Goal: Complete application form: Complete application form

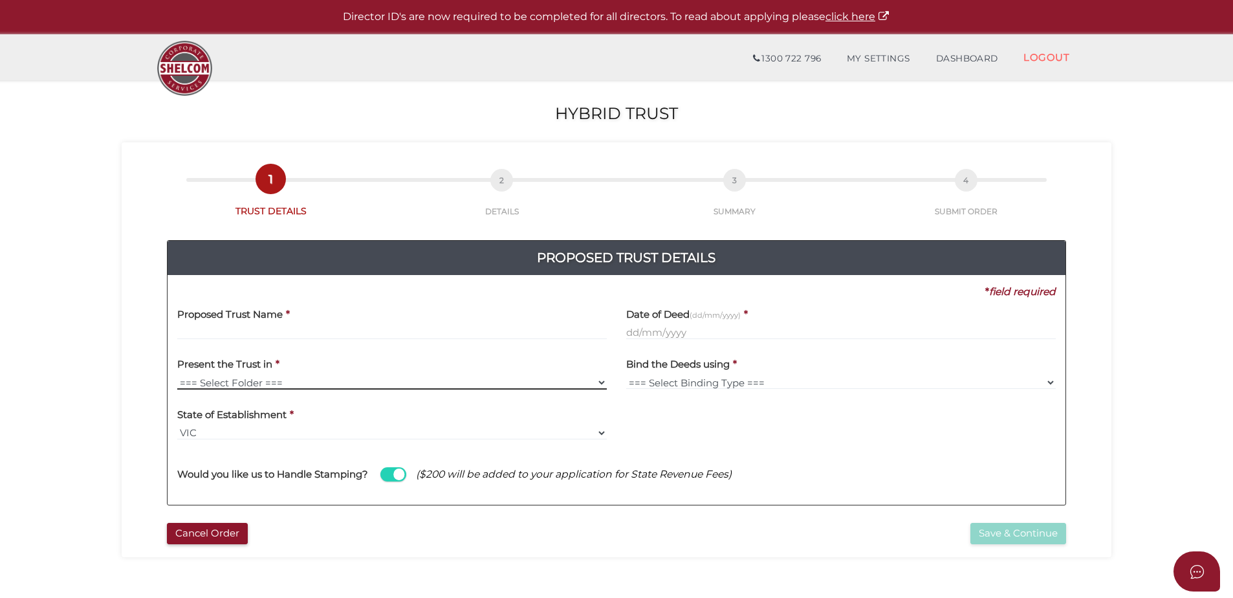
click at [266, 379] on select "=== Select Folder === Shelcom Folder Manilla Folder Client Supplied Folder No F…" at bounding box center [391, 382] width 429 height 14
drag, startPoint x: 267, startPoint y: 380, endPoint x: 343, endPoint y: 367, distance: 77.4
click at [267, 380] on select "=== Select Folder === Shelcom Folder Manilla Folder Client Supplied Folder No F…" at bounding box center [391, 382] width 429 height 14
click at [647, 321] on label "Date of Deed (dd/mm/yyyy)" at bounding box center [683, 312] width 114 height 27
click at [651, 327] on input "text" at bounding box center [840, 332] width 429 height 14
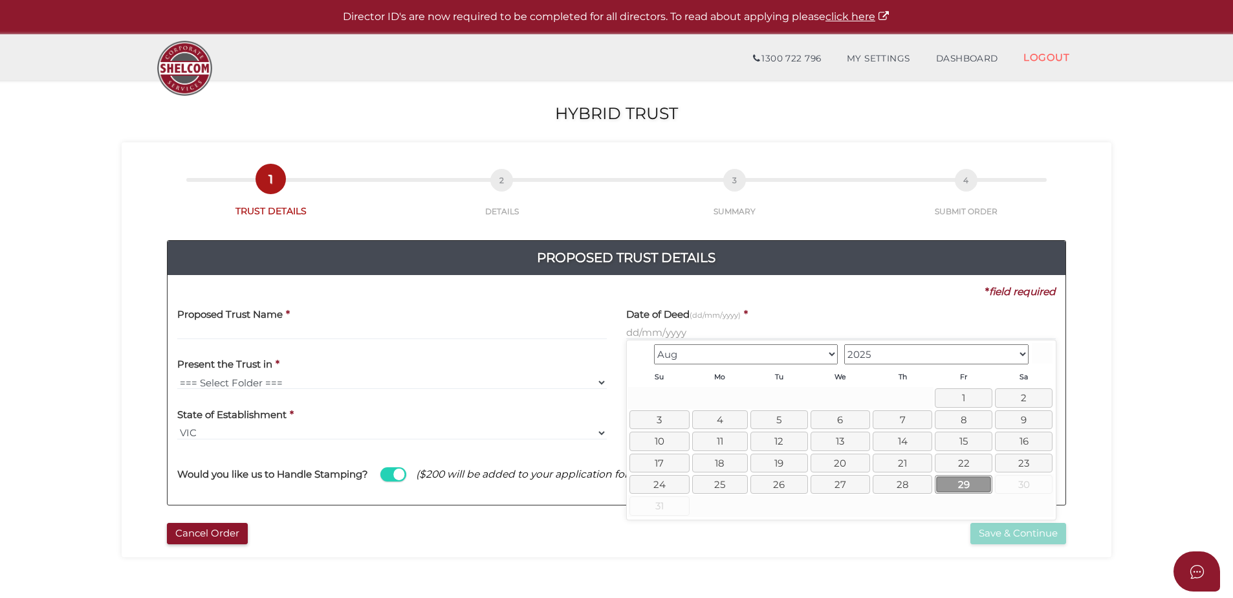
drag, startPoint x: 965, startPoint y: 484, endPoint x: 958, endPoint y: 485, distance: 7.1
click at [965, 484] on link "29" at bounding box center [964, 484] width 58 height 19
type input "29/08/2025"
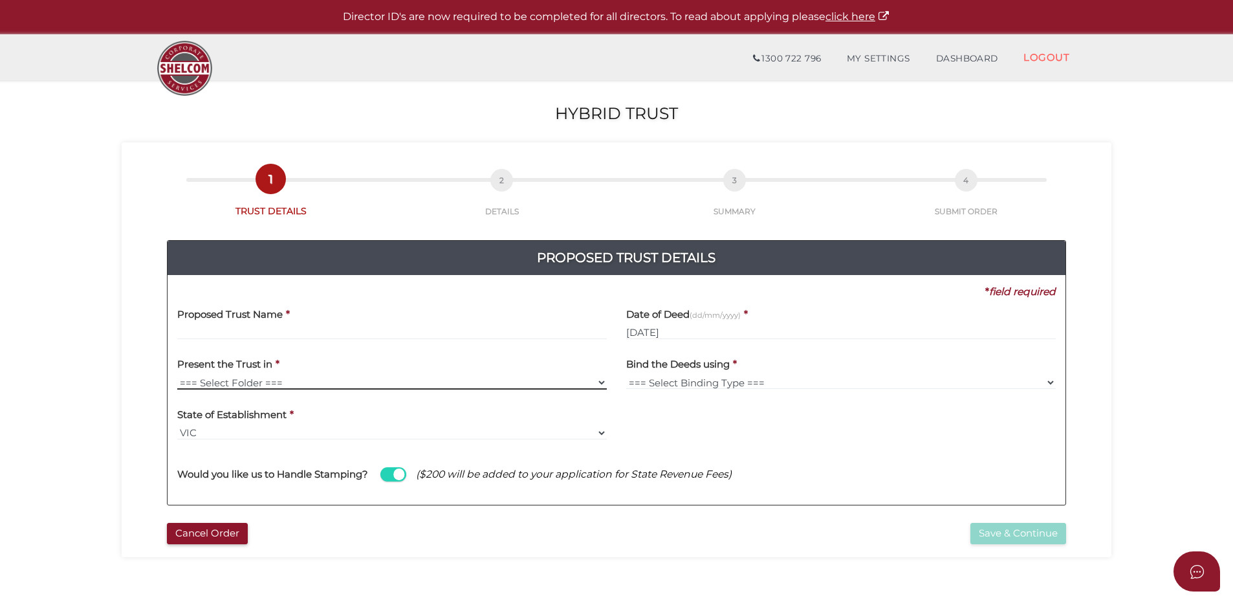
click at [285, 384] on select "=== Select Folder === Shelcom Folder Manilla Folder Client Supplied Folder No F…" at bounding box center [391, 382] width 429 height 14
select select "No Folder"
click at [177, 375] on select "=== Select Folder === Shelcom Folder Manilla Folder Client Supplied Folder No F…" at bounding box center [391, 382] width 429 height 14
click at [726, 377] on select "=== Select Binding Type === Comb Binding Heat Seal No Binding" at bounding box center [840, 382] width 429 height 14
select select "No Binding"
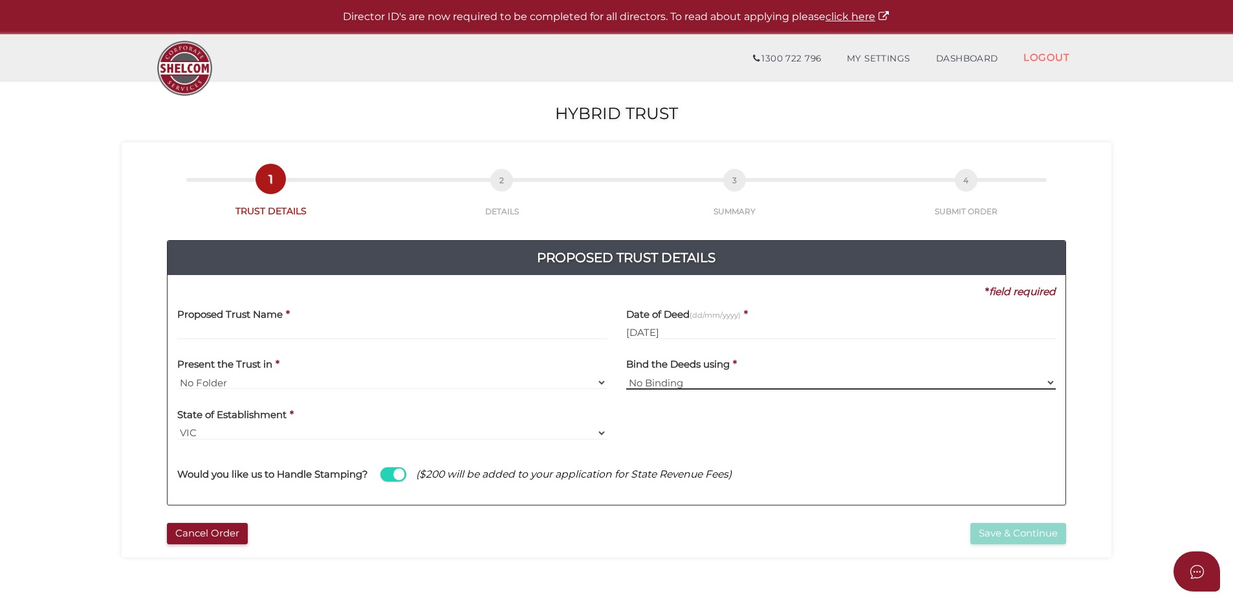
click at [626, 375] on select "=== Select Binding Type === Comb Binding Heat Seal No Binding" at bounding box center [840, 382] width 429 height 14
click at [261, 331] on input "text" at bounding box center [391, 332] width 429 height 14
click at [281, 376] on select "=== Select Folder === Shelcom Folder Manilla Folder Client Supplied Folder No F…" at bounding box center [391, 382] width 429 height 14
click at [708, 384] on select "=== Select Binding Type === Comb Binding Heat Seal No Binding" at bounding box center [840, 382] width 429 height 14
click at [626, 375] on select "=== Select Binding Type === Comb Binding Heat Seal No Binding" at bounding box center [840, 382] width 429 height 14
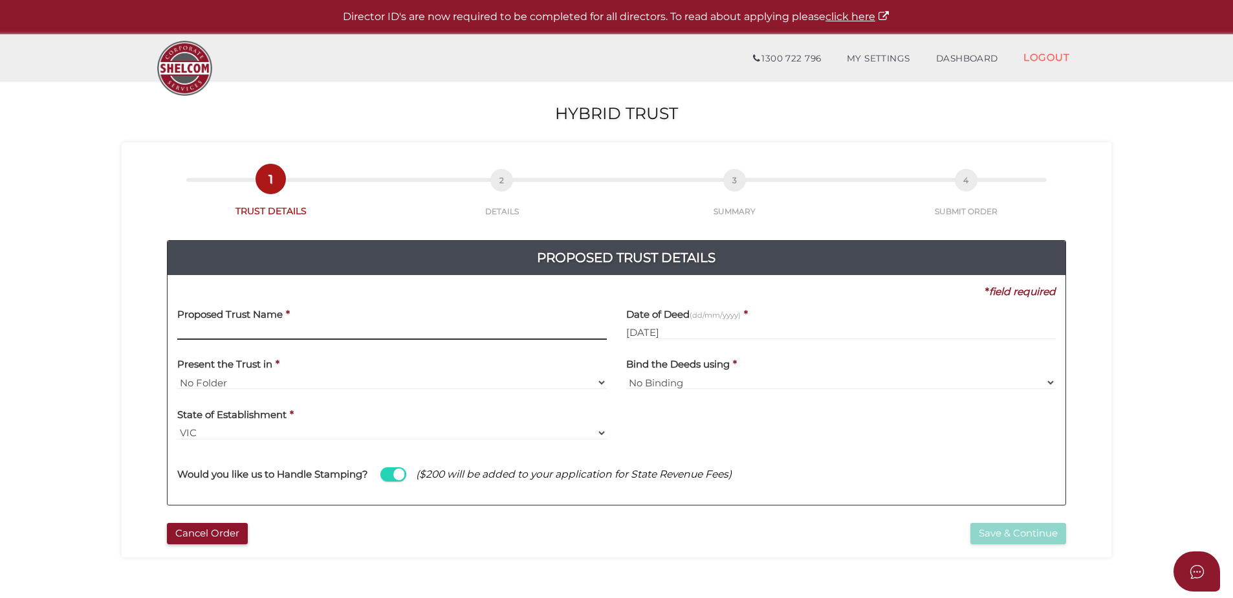
click at [224, 331] on input "text" at bounding box center [391, 332] width 429 height 14
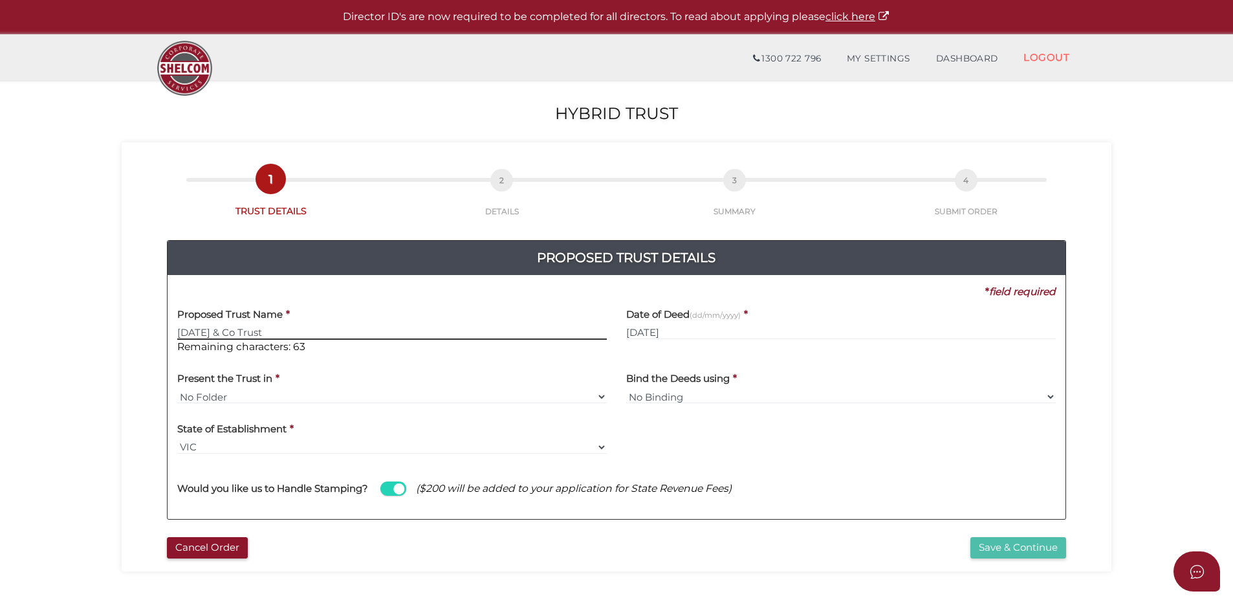
type input "Sunday & Co Trust"
click at [992, 548] on button "Save & Continue" at bounding box center [1018, 547] width 96 height 21
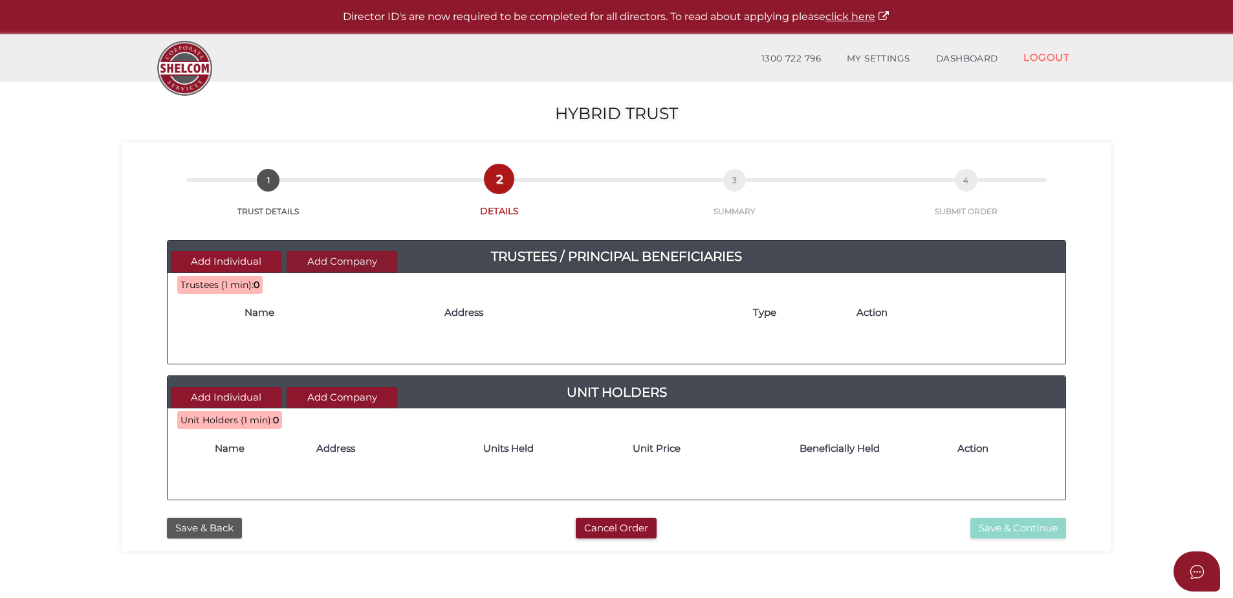
click at [338, 261] on button "Add Company" at bounding box center [342, 261] width 111 height 21
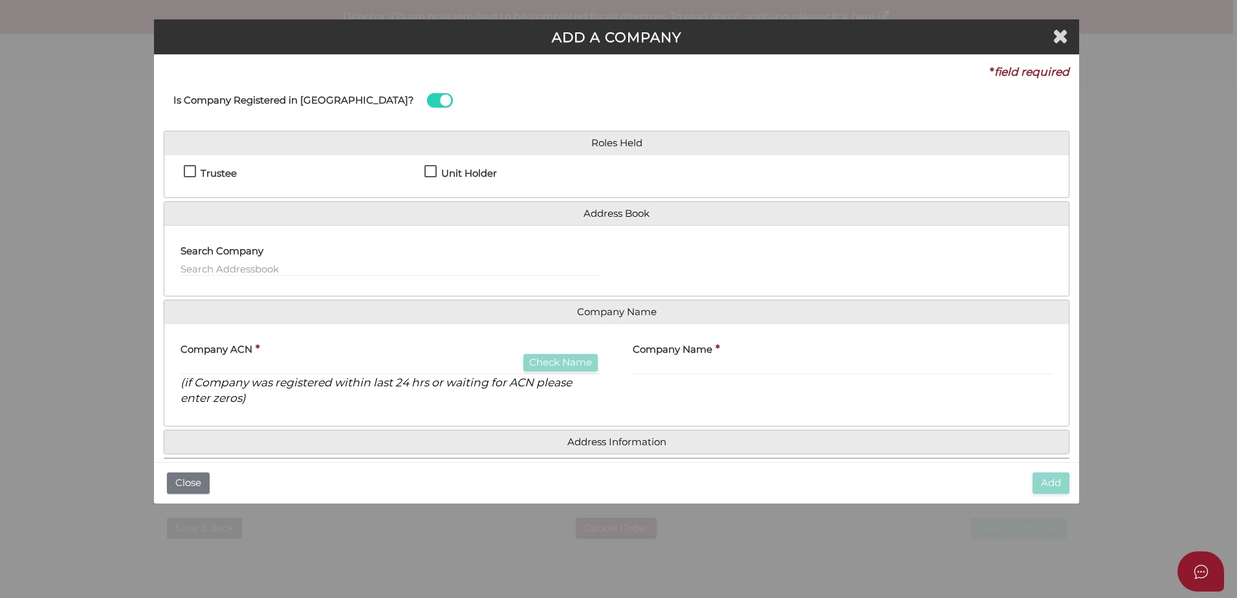
click at [189, 171] on label "Trustee" at bounding box center [210, 176] width 53 height 16
checkbox input "true"
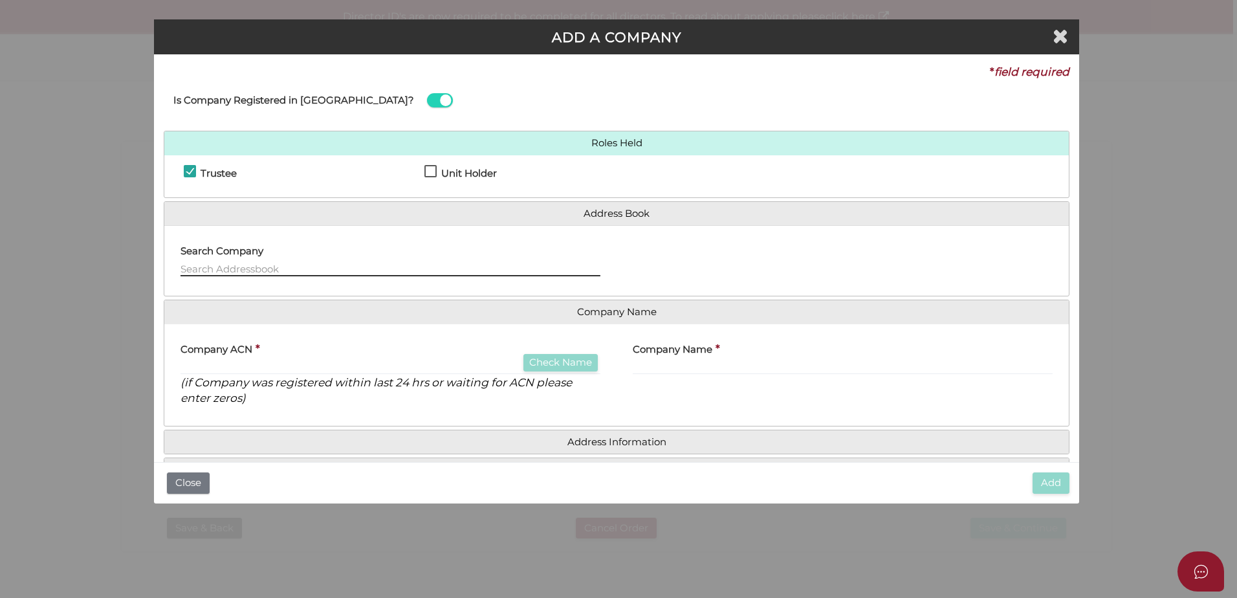
click at [203, 263] on input "text" at bounding box center [390, 269] width 420 height 14
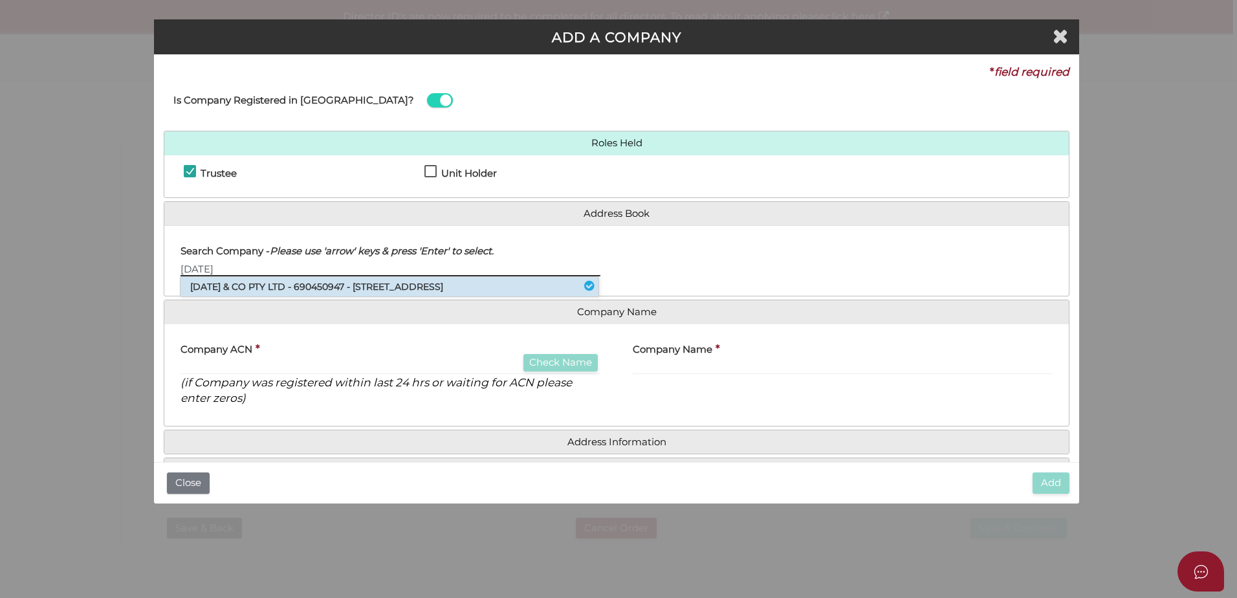
type input "sunday"
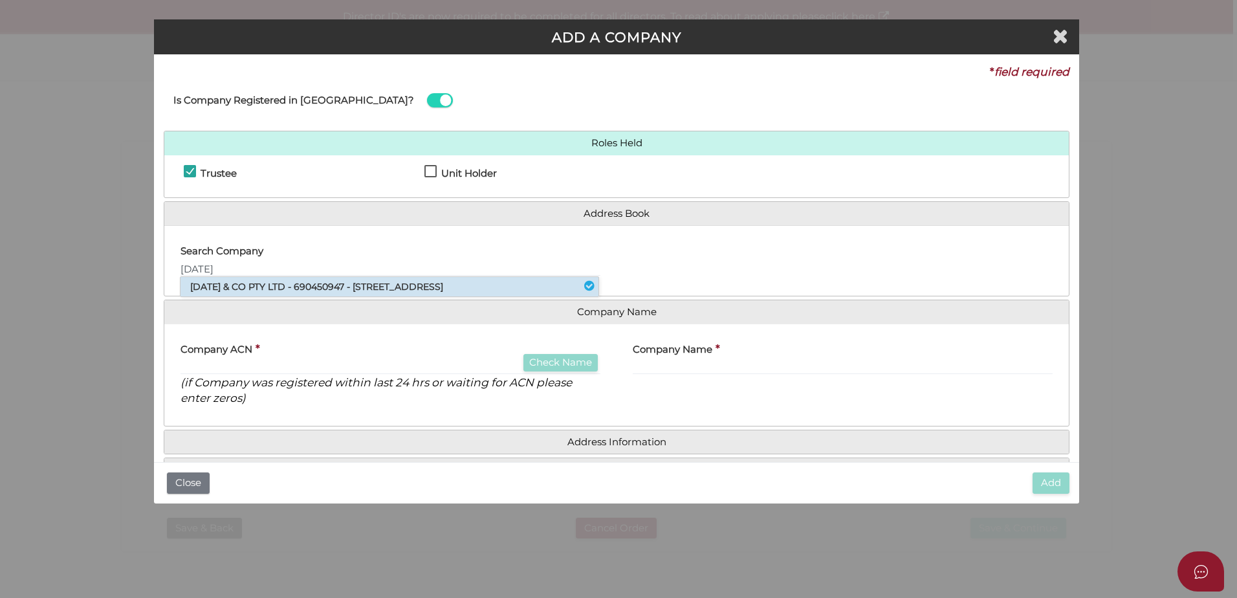
click at [274, 289] on li "SUNDAY & CO PTY LTD - 690450947 - 16 Blamey Place, Mornington, VIC, 3931" at bounding box center [389, 286] width 418 height 19
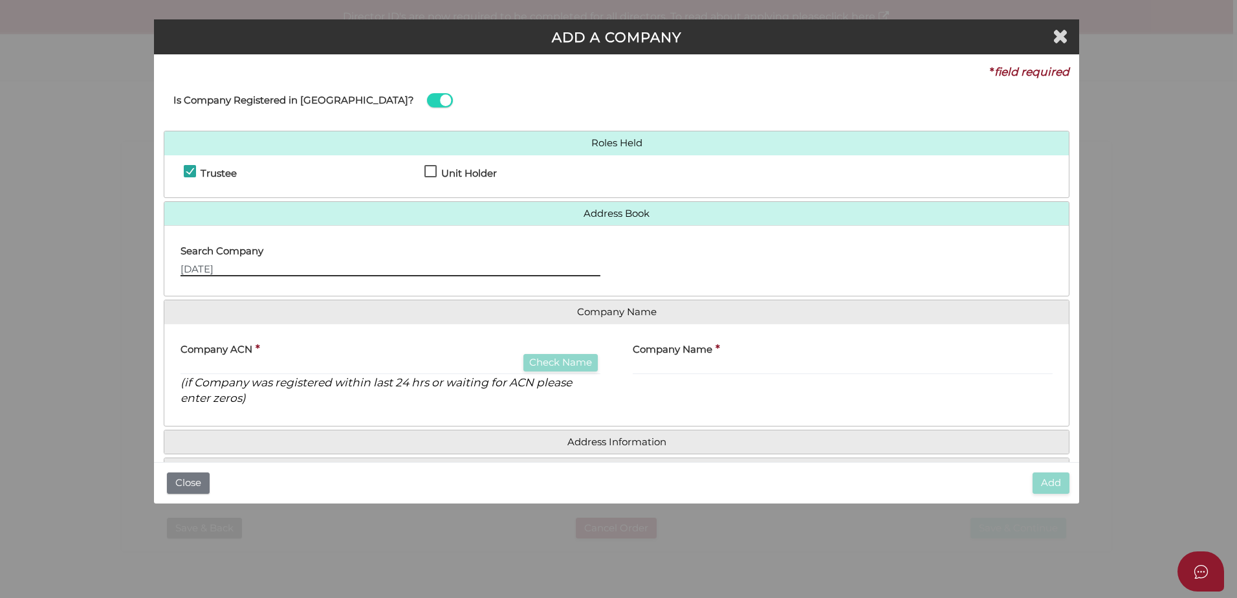
click at [238, 265] on input "sunday" at bounding box center [390, 269] width 420 height 14
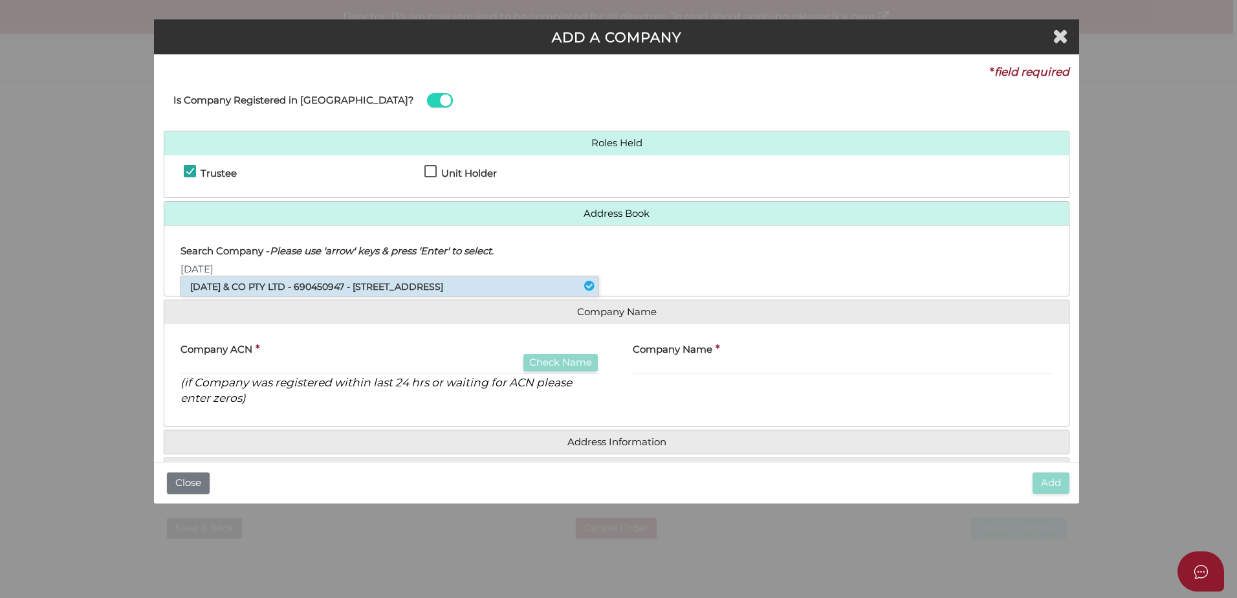
click at [249, 284] on li "SUNDAY & CO PTY LTD - 690450947 - 16 Blamey Place, Mornington, VIC, 3931" at bounding box center [389, 286] width 418 height 19
type input "690450947"
type input "SUNDAY & CO PTY LTD"
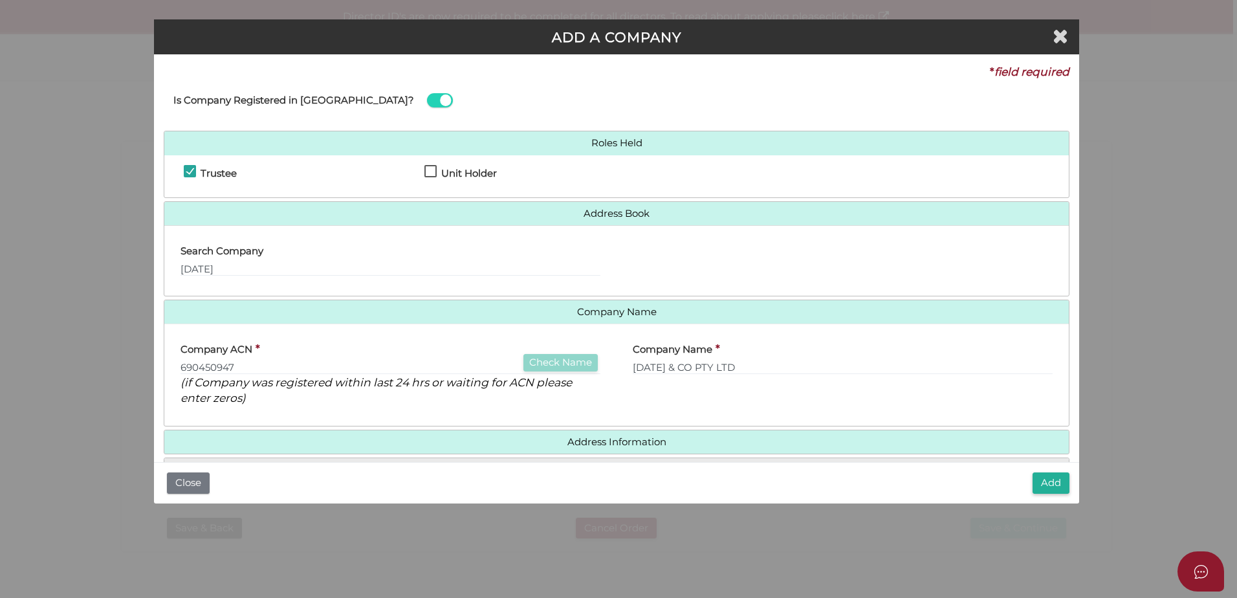
scroll to position [41, 0]
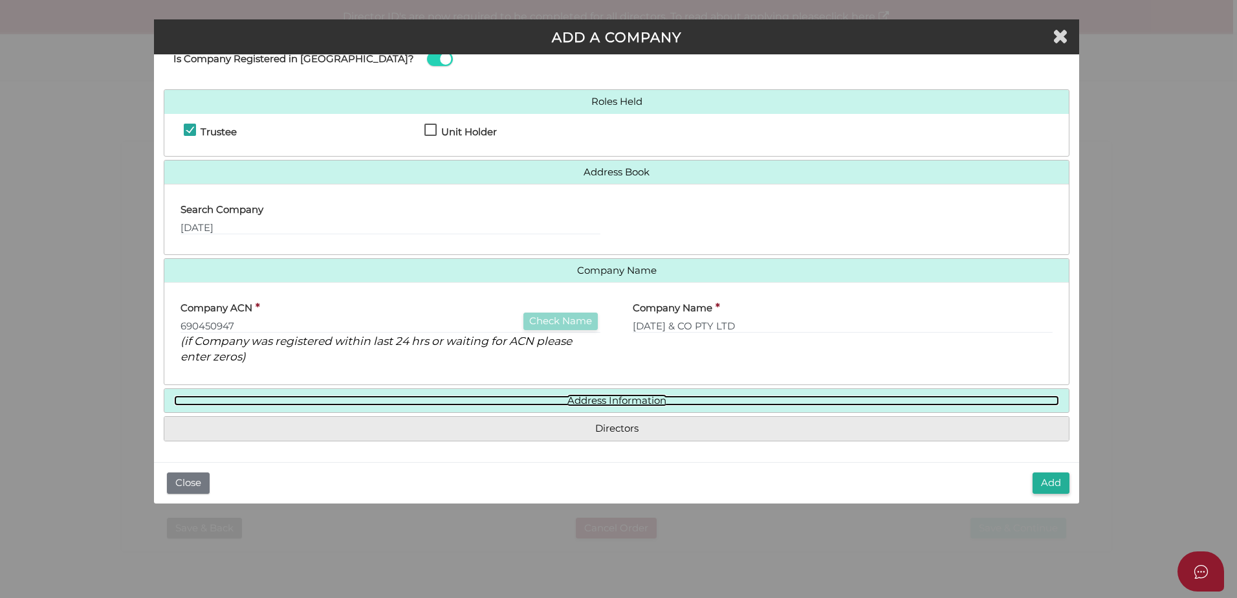
click at [583, 396] on link "Address Information" at bounding box center [616, 400] width 885 height 11
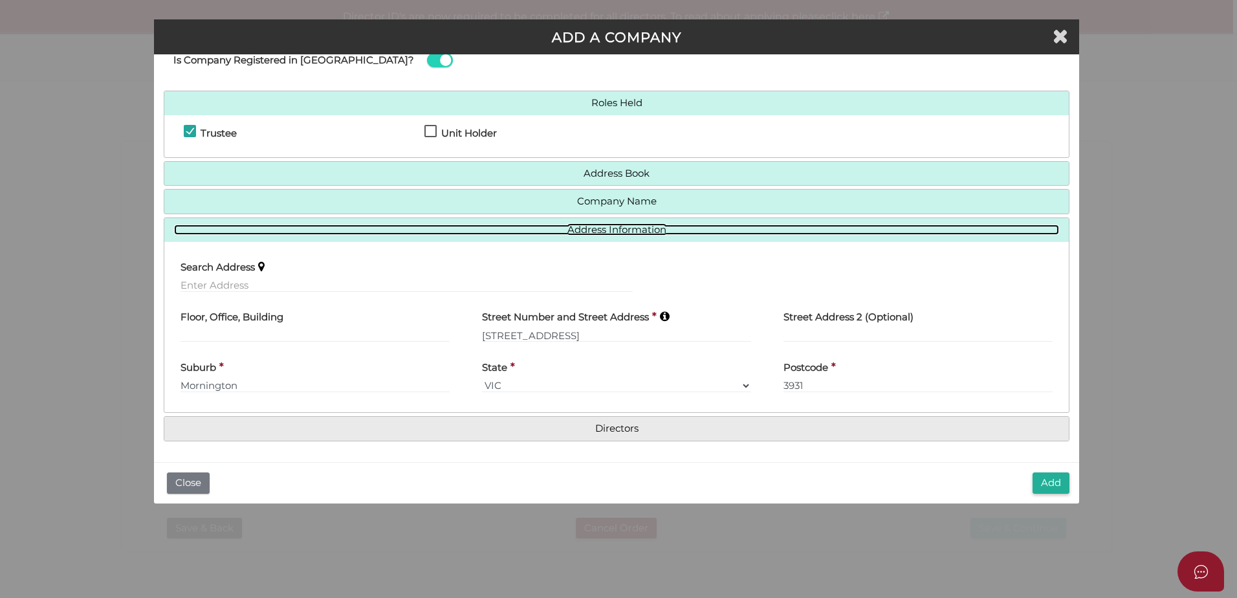
scroll to position [39, 0]
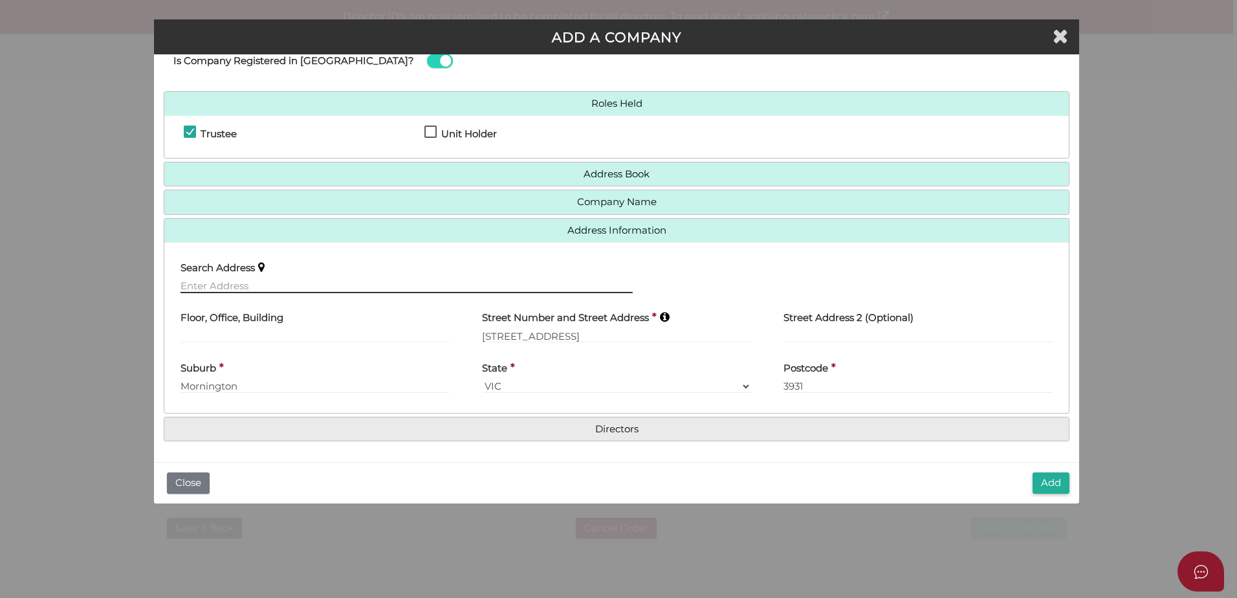
click at [205, 283] on input "text" at bounding box center [406, 286] width 452 height 14
click at [205, 334] on input "text" at bounding box center [314, 336] width 269 height 14
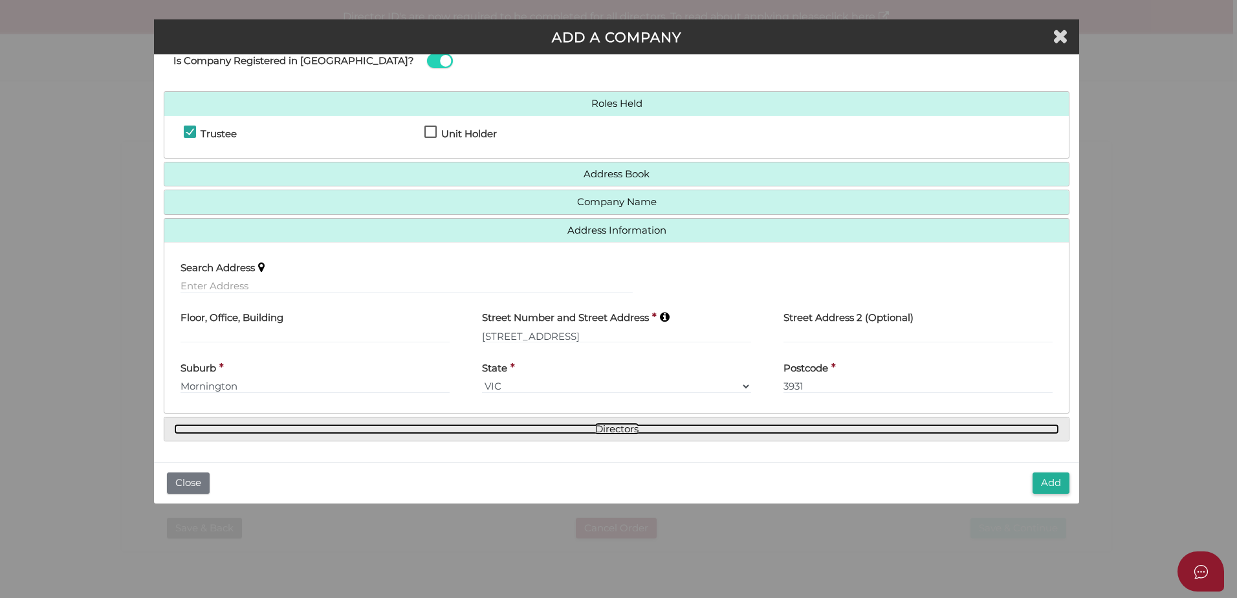
click at [566, 424] on link "Directors" at bounding box center [616, 429] width 885 height 11
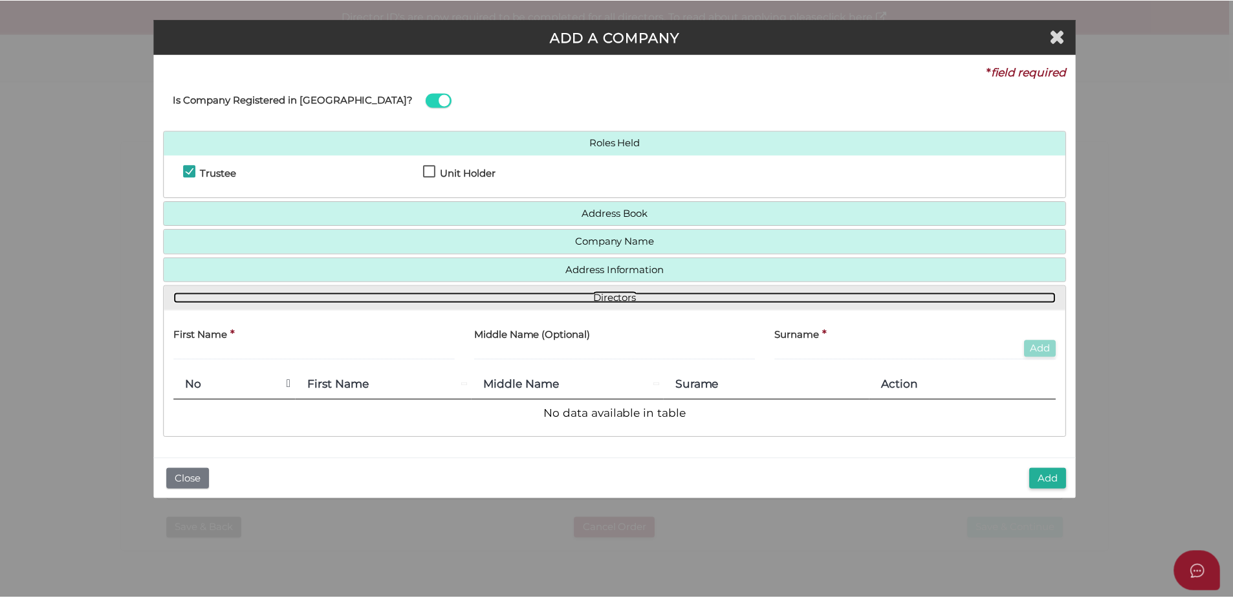
scroll to position [0, 0]
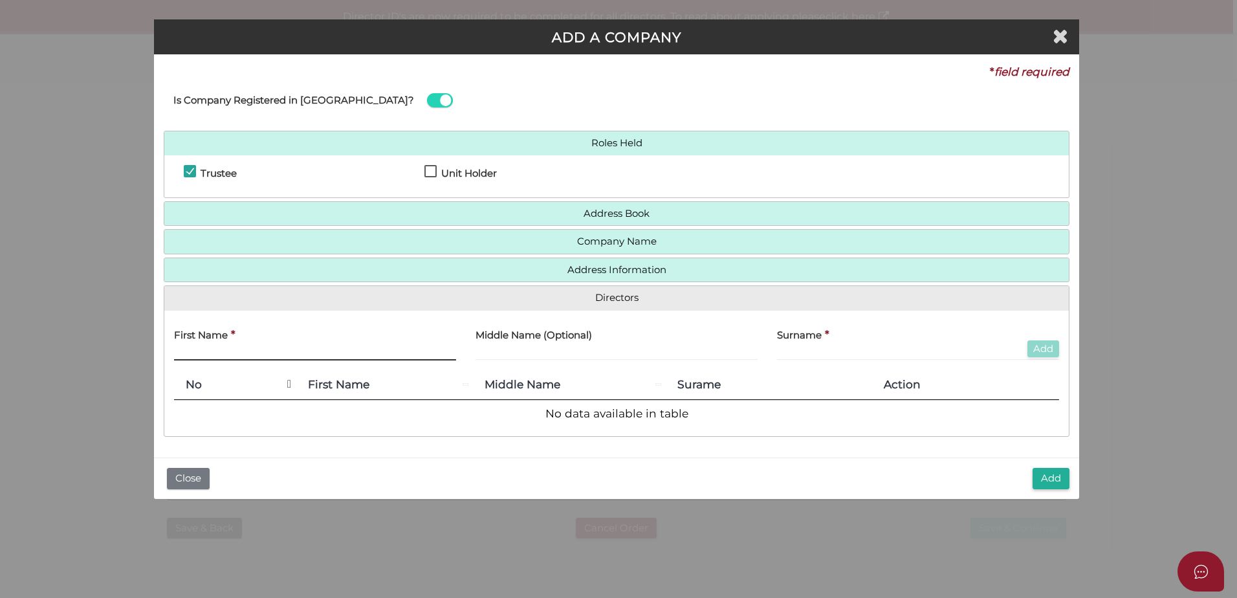
drag, startPoint x: 288, startPoint y: 346, endPoint x: 397, endPoint y: 349, distance: 108.7
click at [291, 345] on div "First Name *" at bounding box center [315, 340] width 282 height 41
type input "Nicholas"
click at [796, 348] on input "text" at bounding box center [918, 353] width 282 height 14
type input "Bunting"
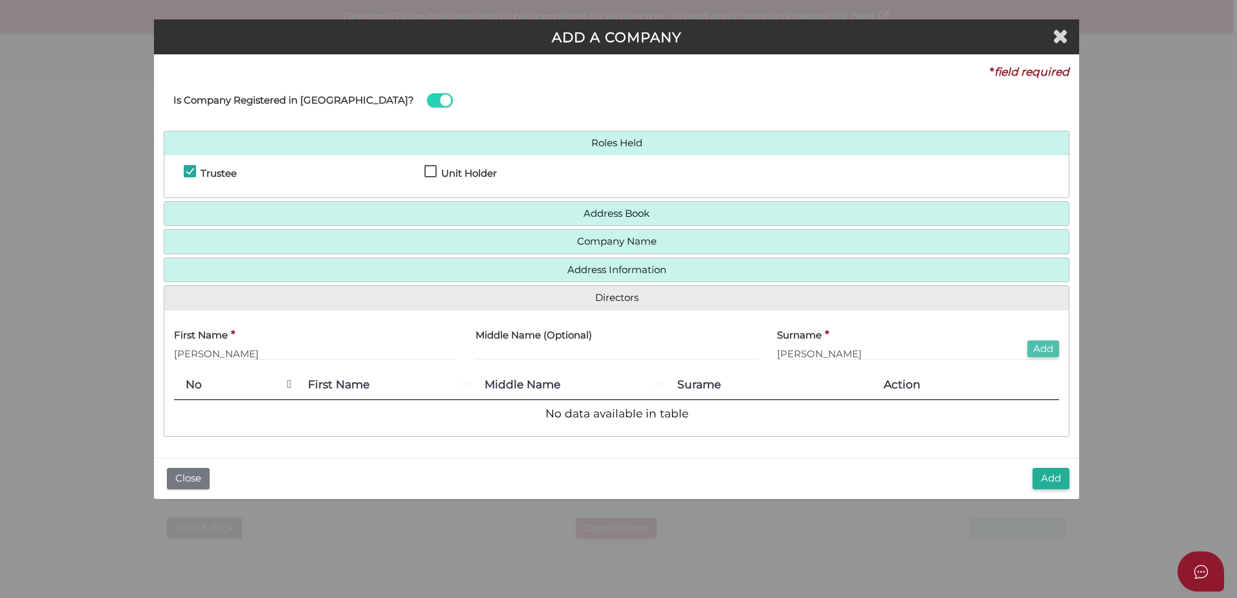
click at [1048, 347] on button "Add" at bounding box center [1043, 348] width 32 height 17
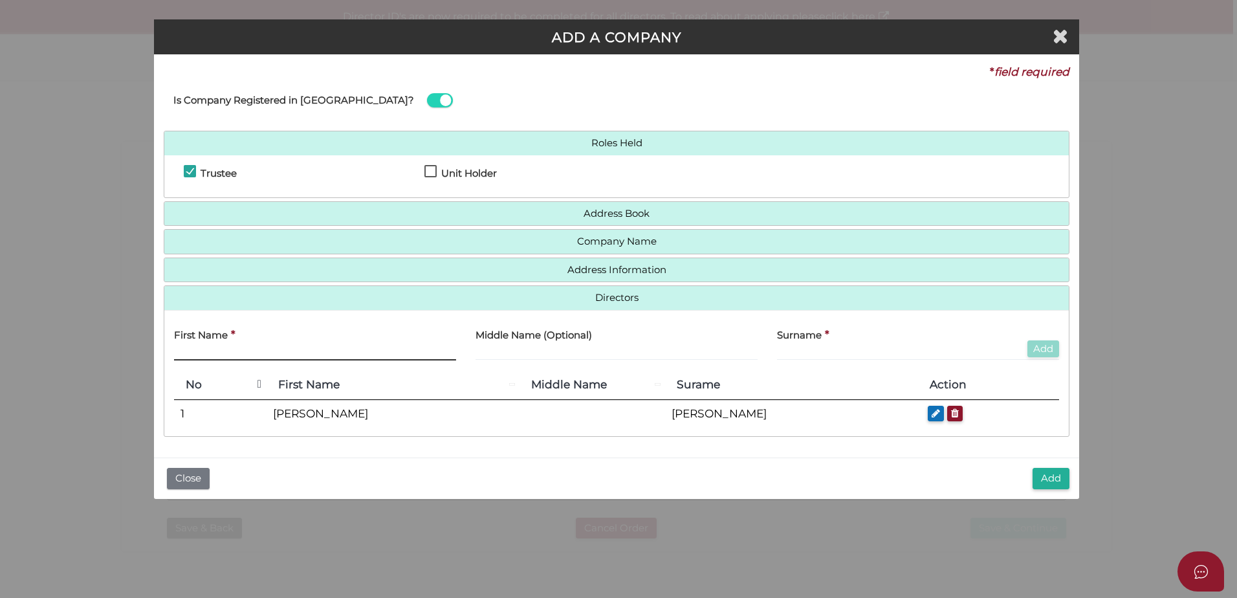
click at [238, 352] on input "text" at bounding box center [315, 353] width 282 height 14
type input "Tahlia"
type input "Smart"
click at [1046, 347] on button "Add" at bounding box center [1043, 348] width 32 height 17
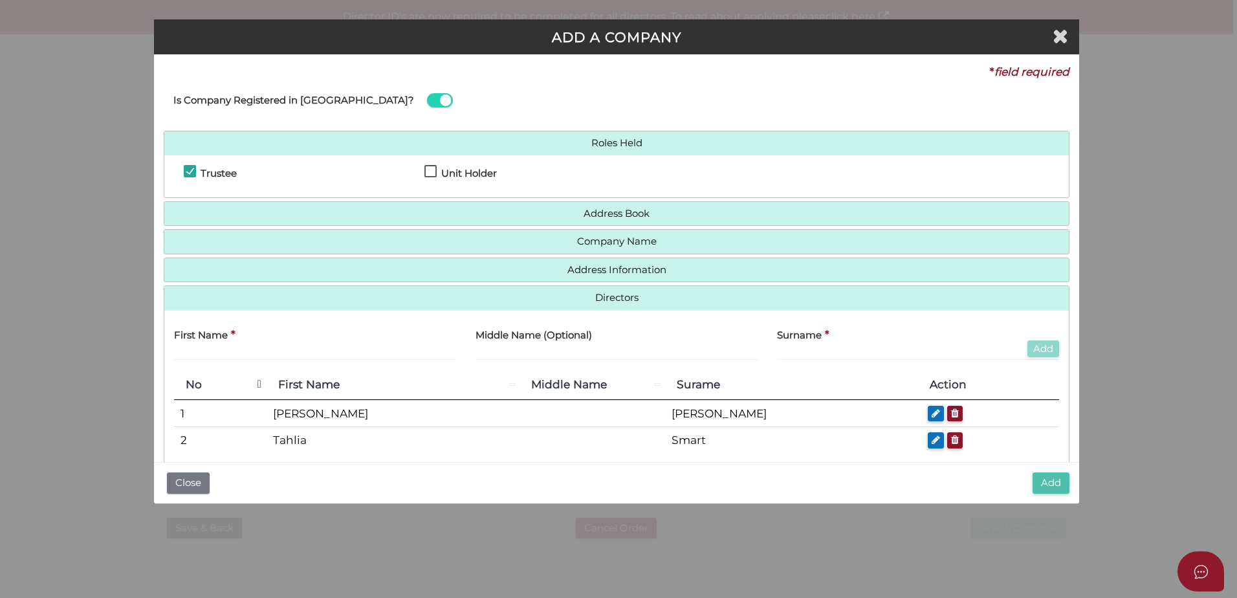
click at [1040, 478] on button "Add" at bounding box center [1050, 482] width 37 height 21
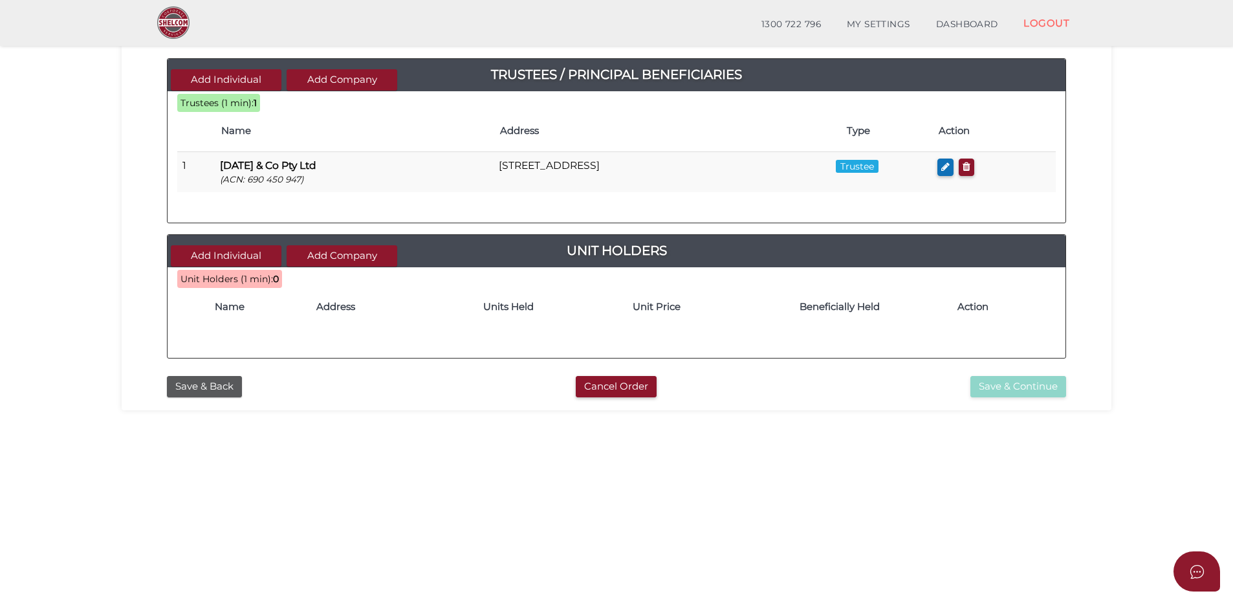
scroll to position [194, 0]
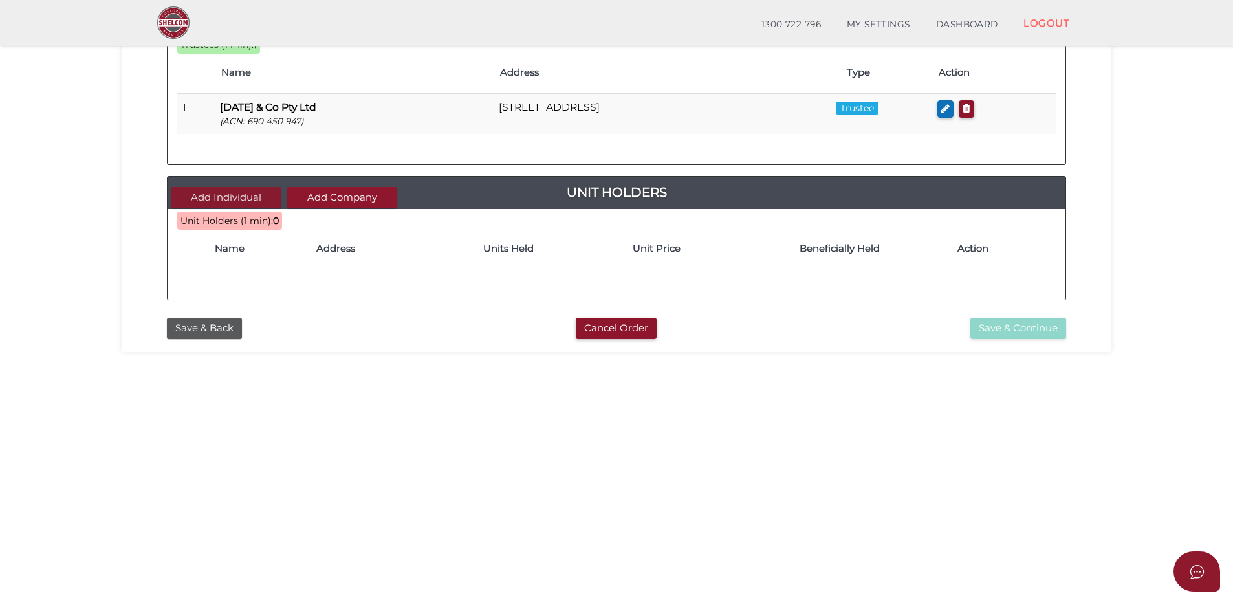
click at [223, 200] on button "Add Individual" at bounding box center [226, 197] width 111 height 21
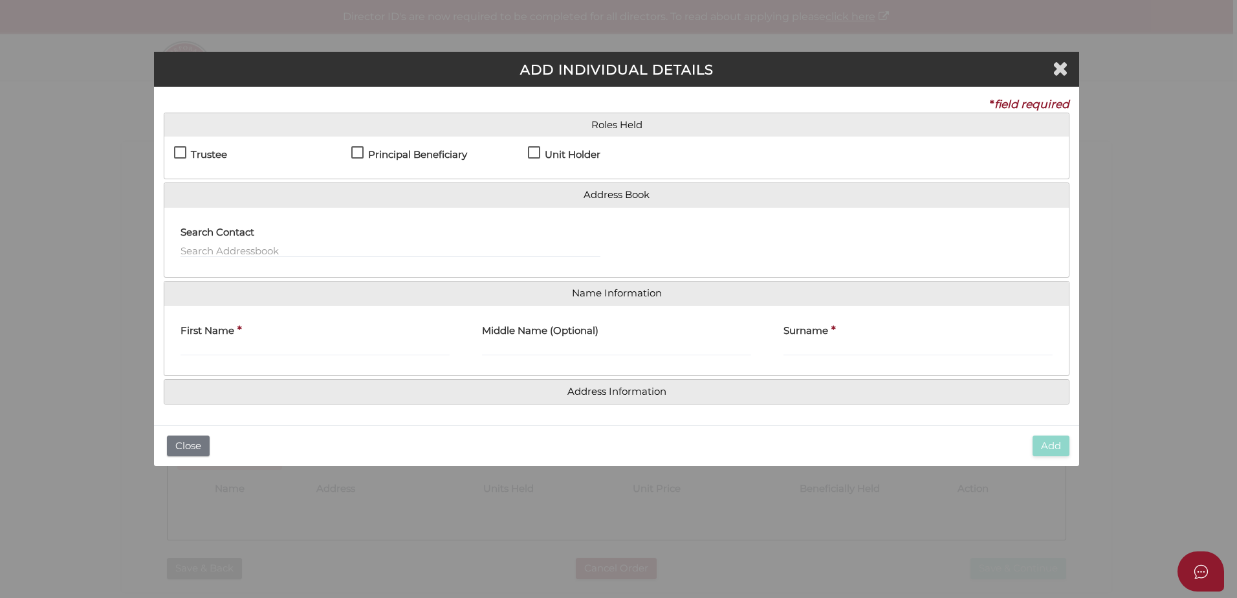
click at [536, 153] on label "Unit Holder" at bounding box center [564, 157] width 72 height 16
checkbox input "true"
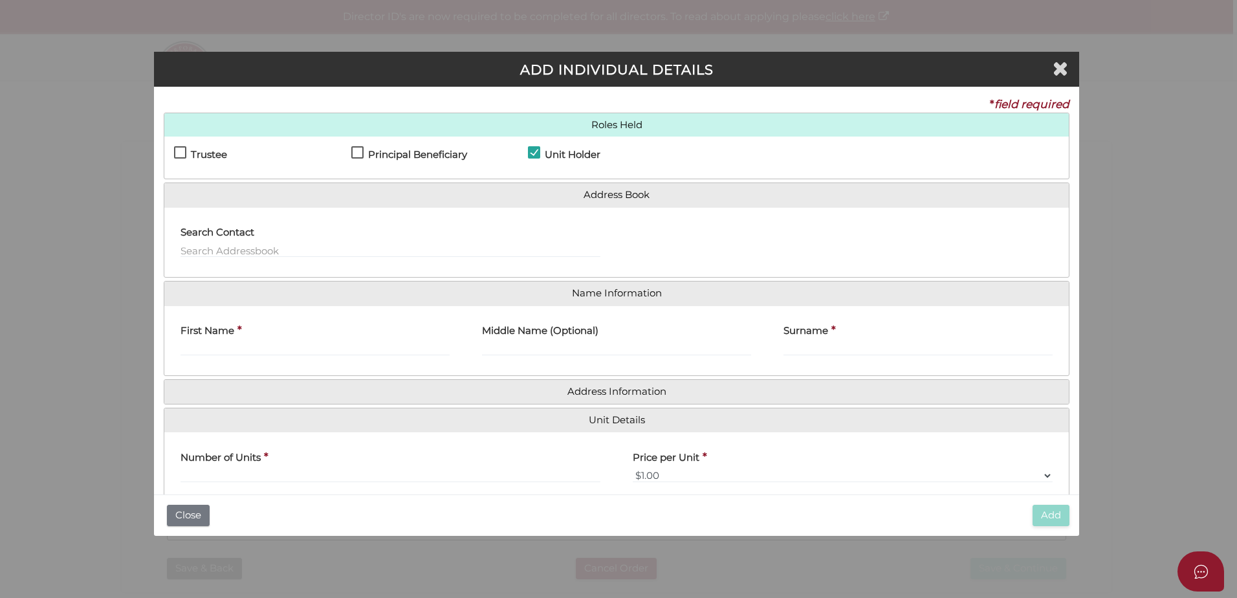
click at [361, 151] on label "Principal Beneficiary" at bounding box center [409, 157] width 116 height 16
checkbox input "true"
click at [216, 241] on label "Search Contact" at bounding box center [217, 230] width 74 height 27
click at [231, 353] on input "First Name" at bounding box center [314, 348] width 269 height 14
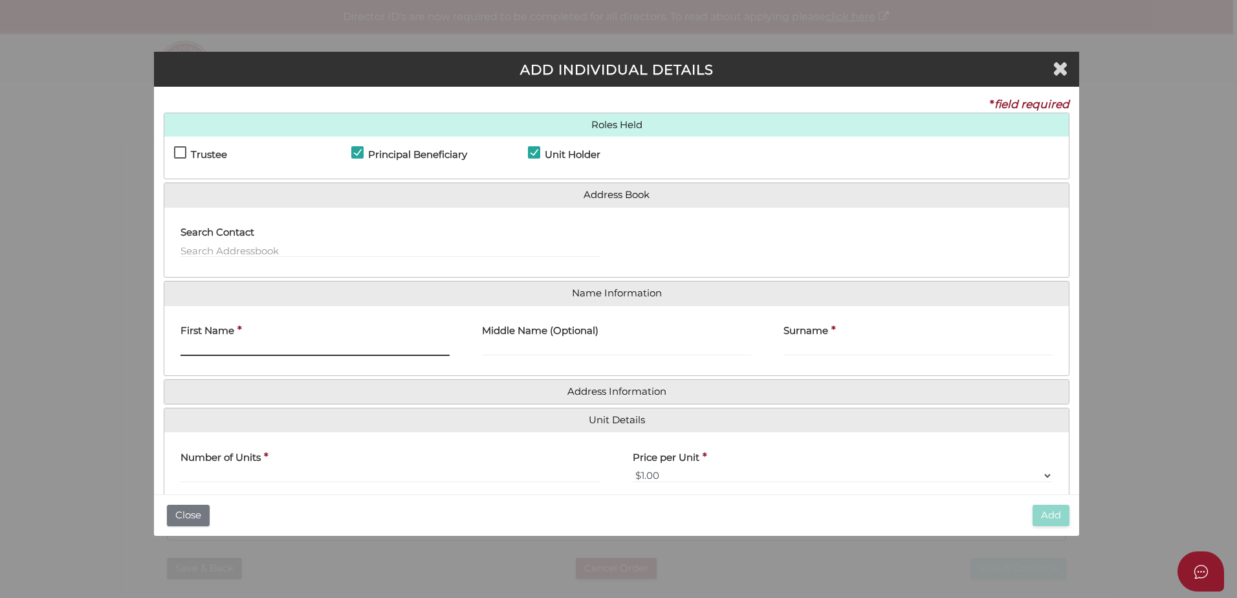
type input "T"
type input "Nicholas"
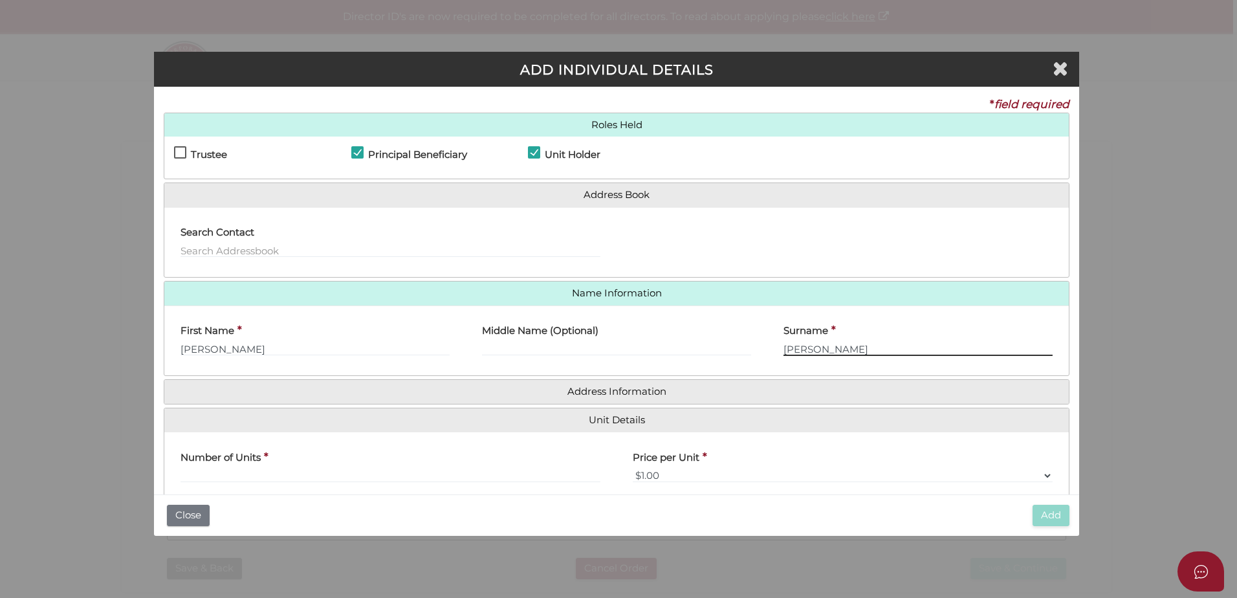
type input "Bunting"
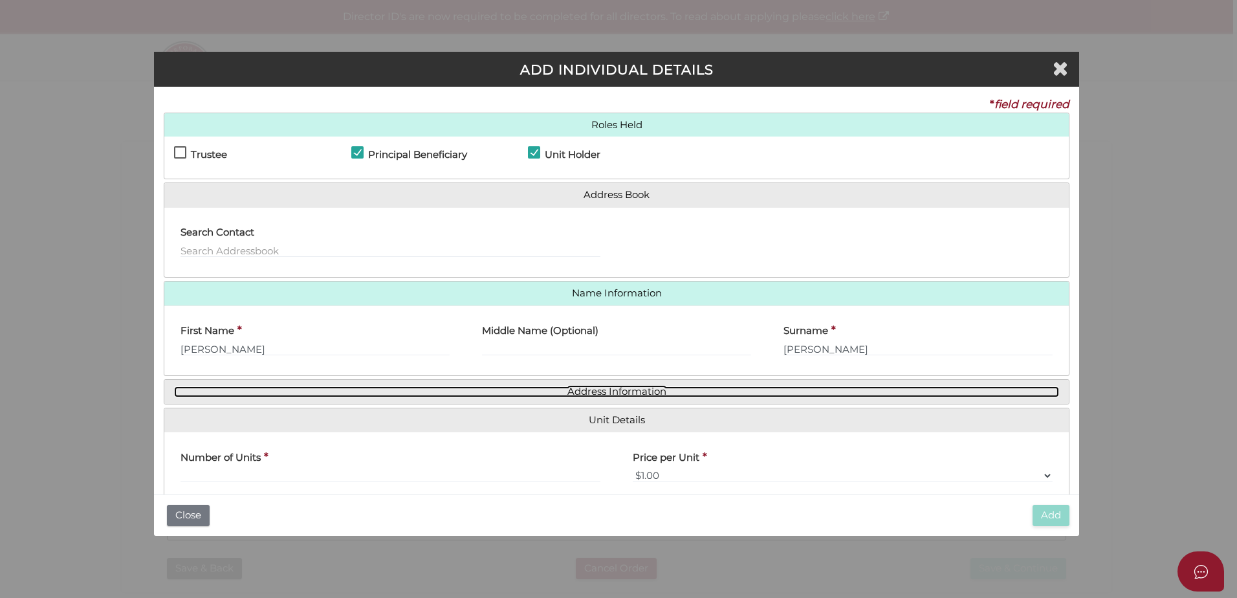
click at [387, 392] on link "Address Information" at bounding box center [616, 391] width 885 height 11
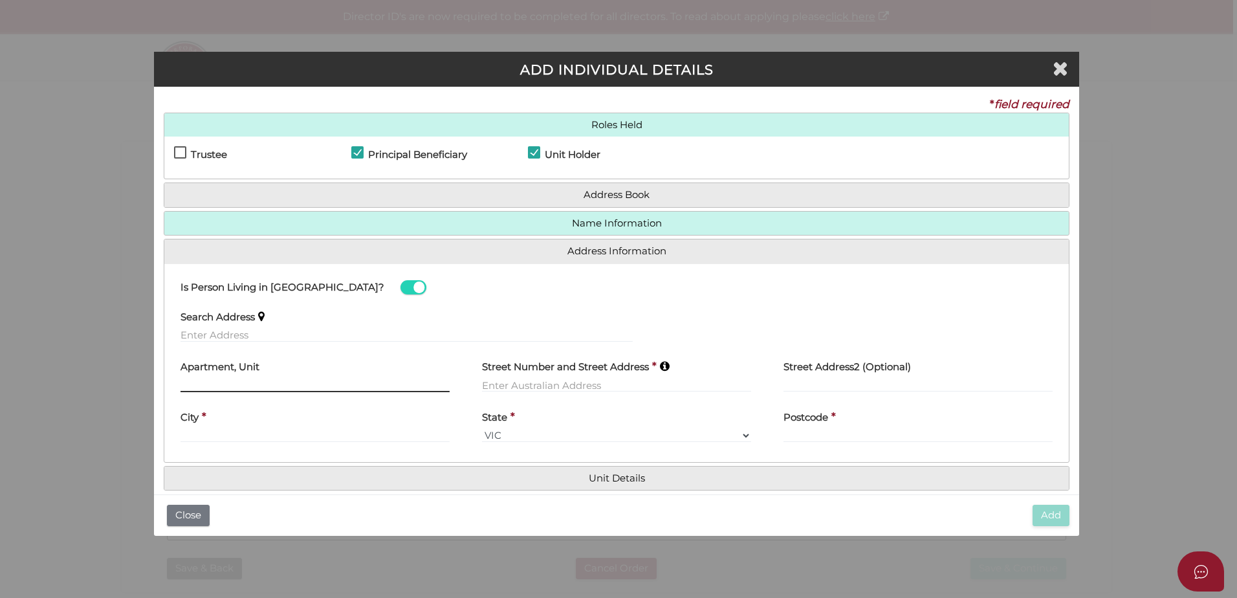
click at [205, 385] on input "text" at bounding box center [314, 385] width 269 height 14
click at [219, 326] on label "Search Address" at bounding box center [217, 314] width 74 height 27
click at [206, 334] on input "text" at bounding box center [406, 335] width 452 height 14
click at [255, 338] on input "text" at bounding box center [406, 335] width 452 height 14
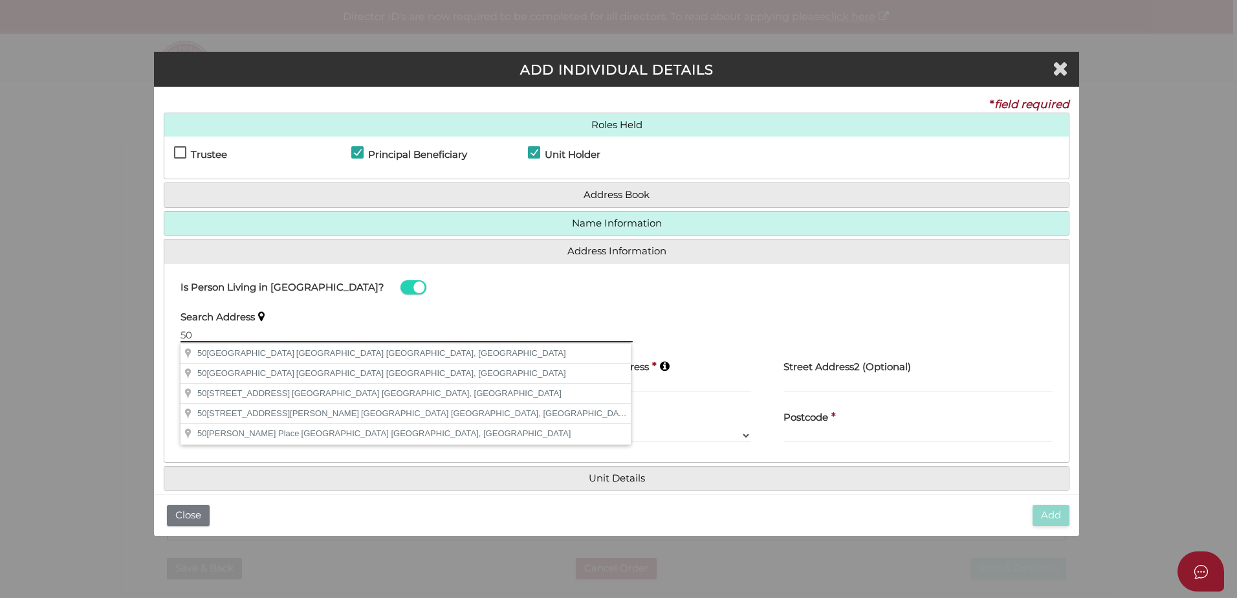
type input "5"
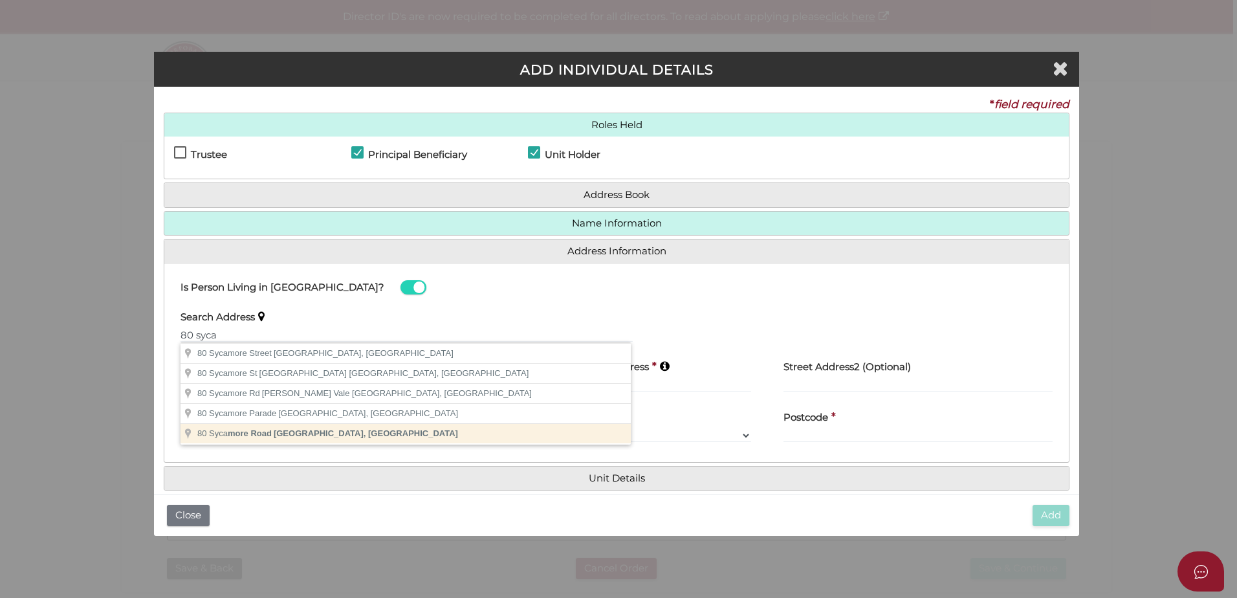
type input "80 Sycamore Road, Frankston South VIC, Australia"
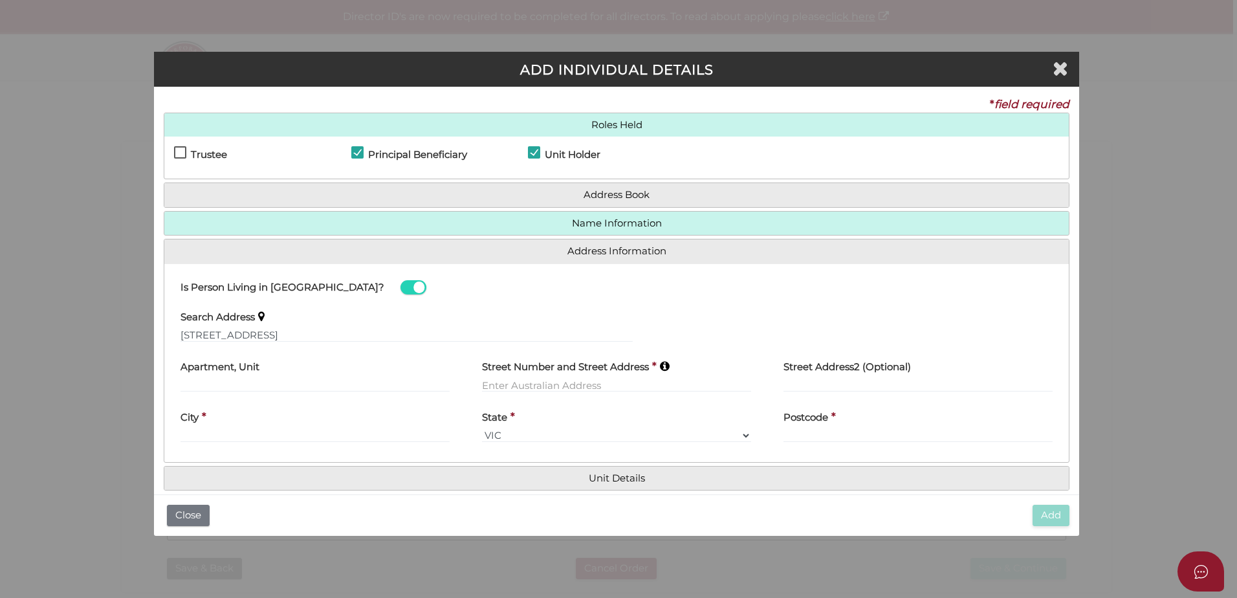
type input "80 Sycamore Road"
type input "Frankston South"
select select "VIC"
type input "3199"
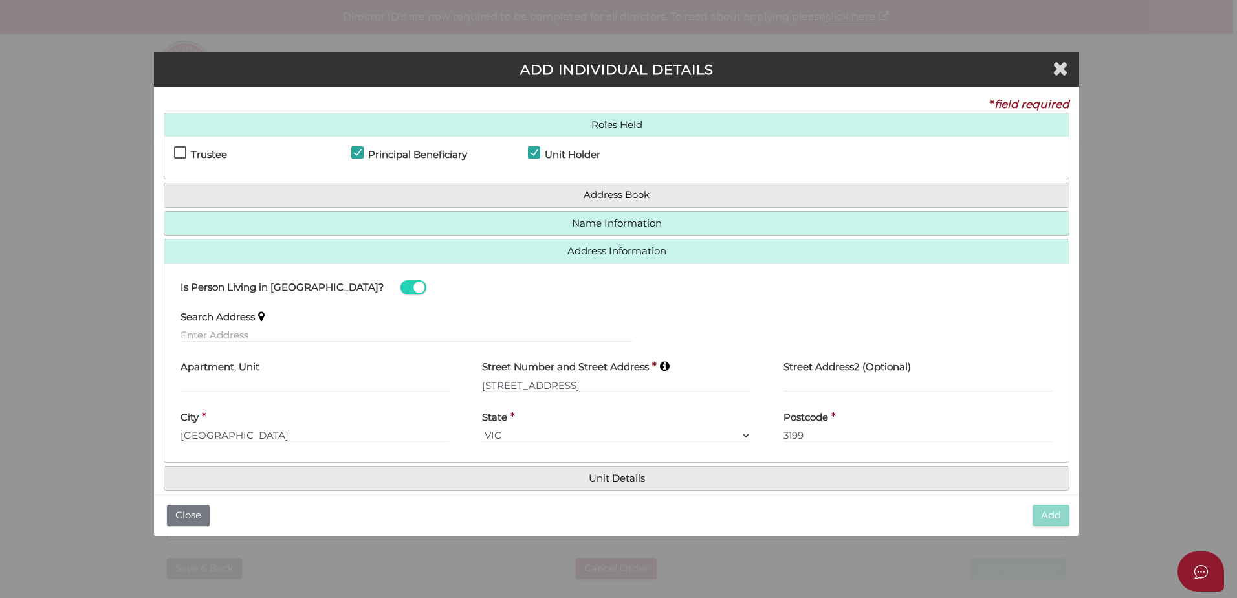
click at [213, 376] on label "Apartment, Unit" at bounding box center [219, 365] width 79 height 27
click at [217, 391] on input "text" at bounding box center [314, 385] width 269 height 14
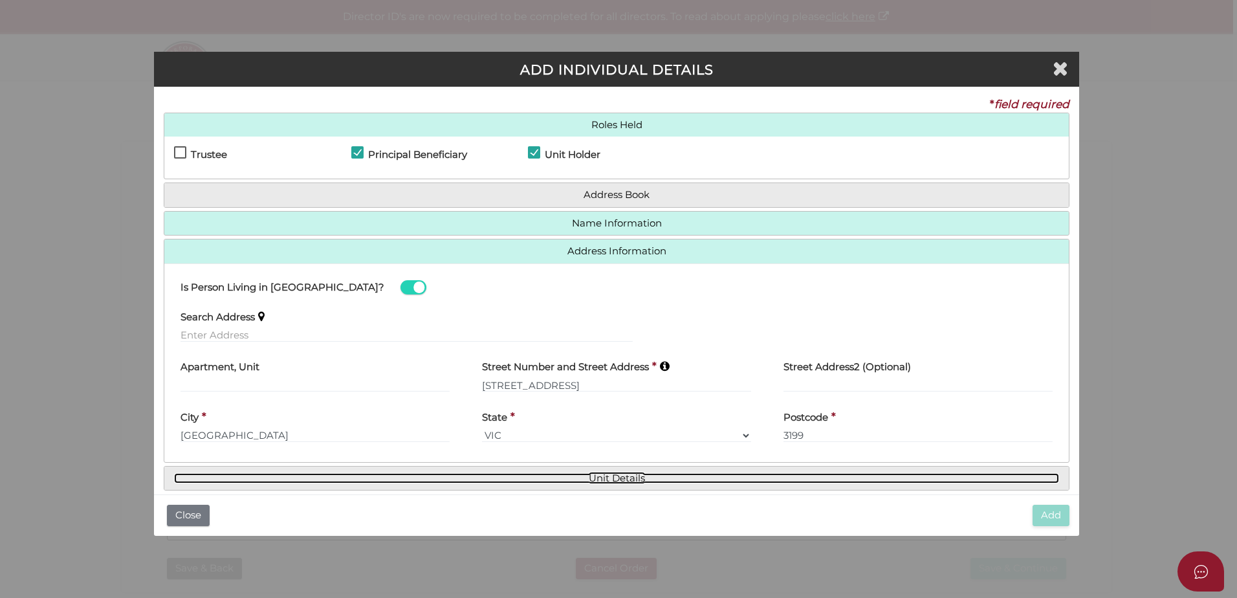
click at [523, 475] on link "Unit Details" at bounding box center [616, 478] width 885 height 11
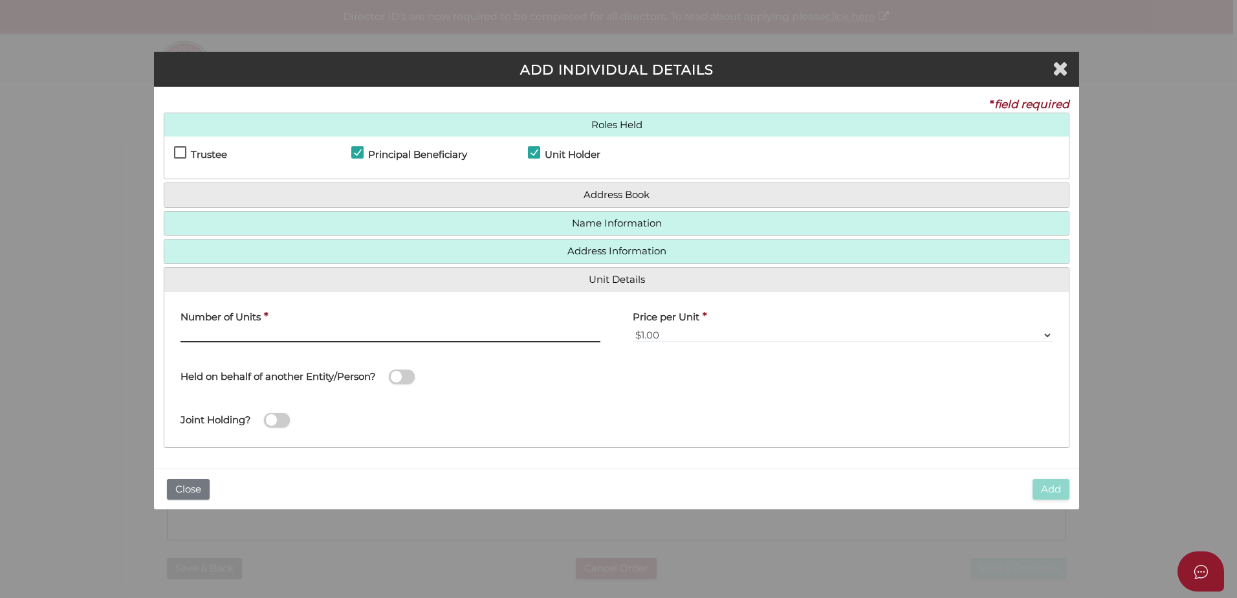
drag, startPoint x: 226, startPoint y: 329, endPoint x: 255, endPoint y: 332, distance: 29.4
click at [226, 329] on input "text" at bounding box center [390, 335] width 420 height 14
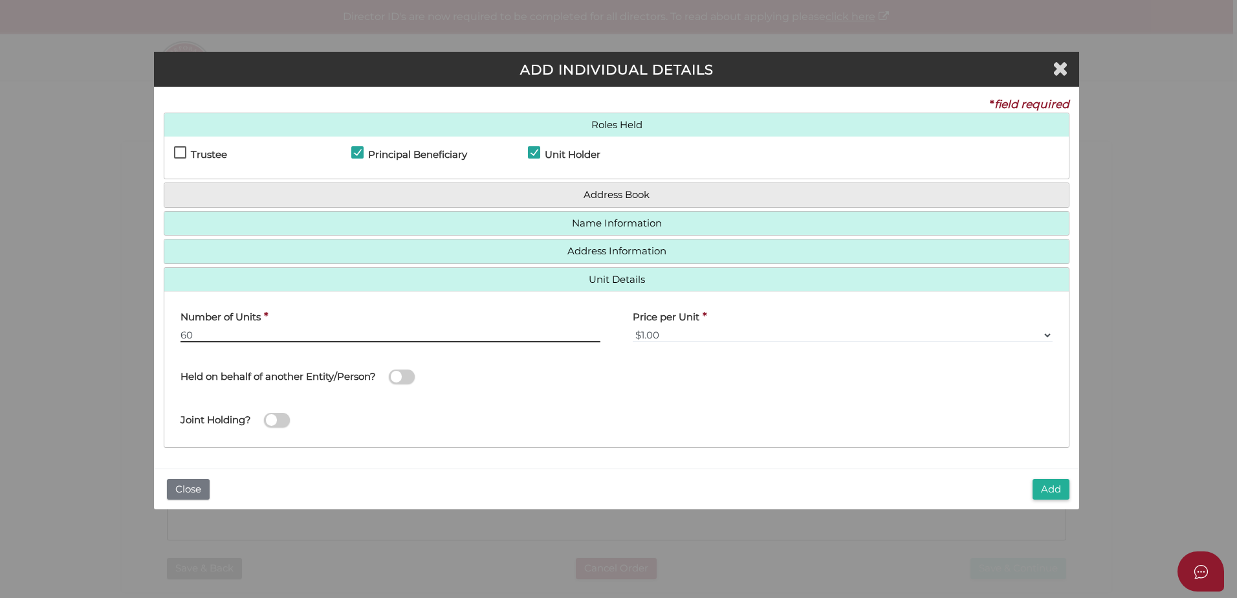
type input "60"
drag, startPoint x: 550, startPoint y: 382, endPoint x: 614, endPoint y: 404, distance: 68.3
click at [552, 382] on div "Held on behalf of another Entity/Person?" at bounding box center [406, 370] width 452 height 36
click at [1050, 482] on button "Add" at bounding box center [1050, 489] width 37 height 21
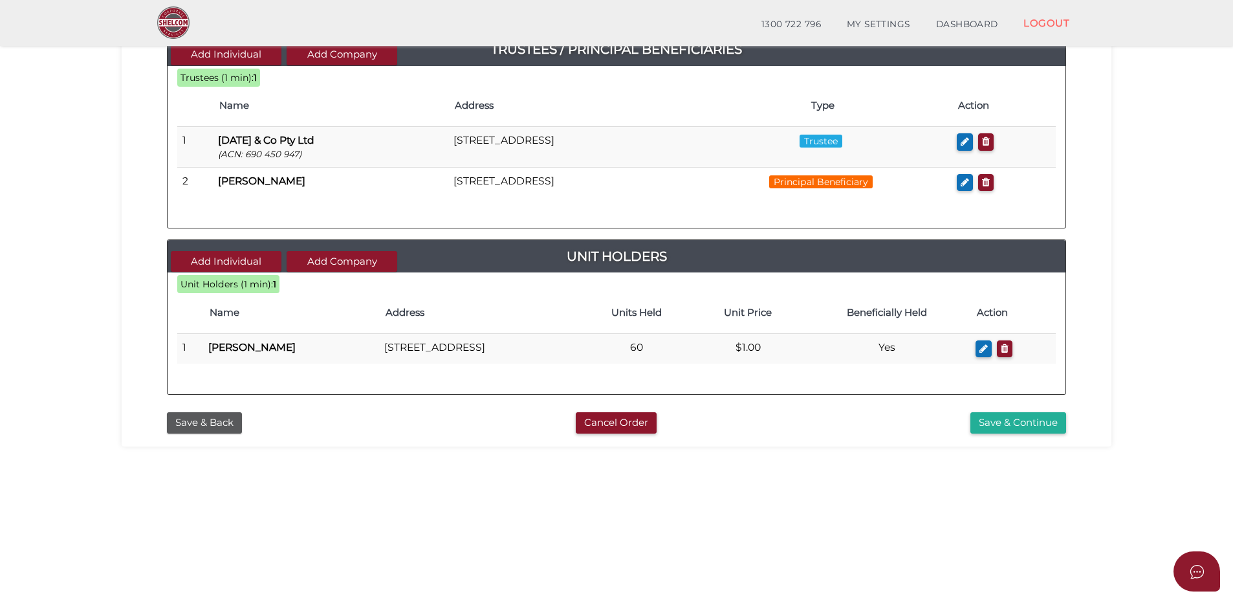
scroll to position [96, 0]
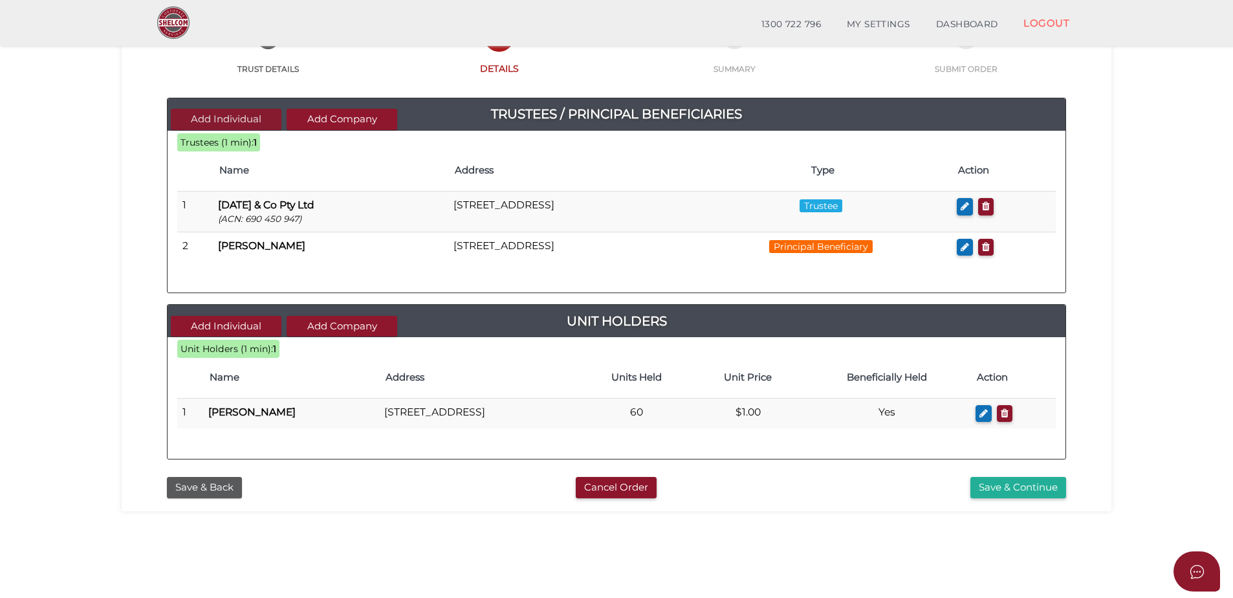
click at [237, 117] on button "Add Individual" at bounding box center [226, 119] width 111 height 21
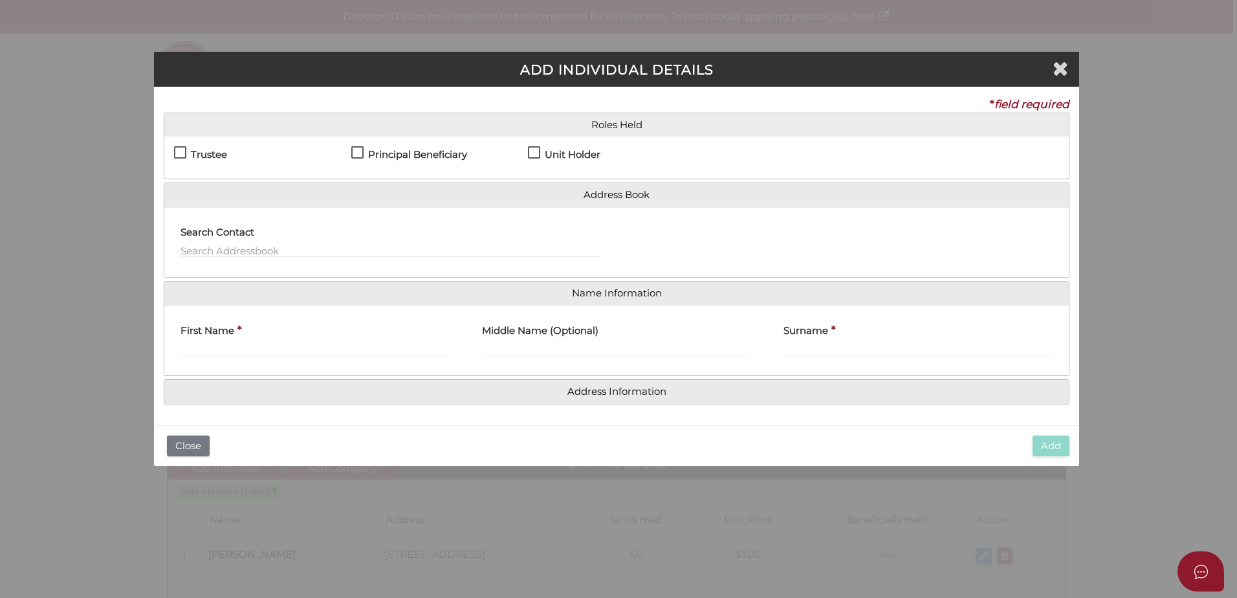
click at [360, 153] on label "Principal Beneficiary" at bounding box center [409, 157] width 116 height 16
checkbox input "true"
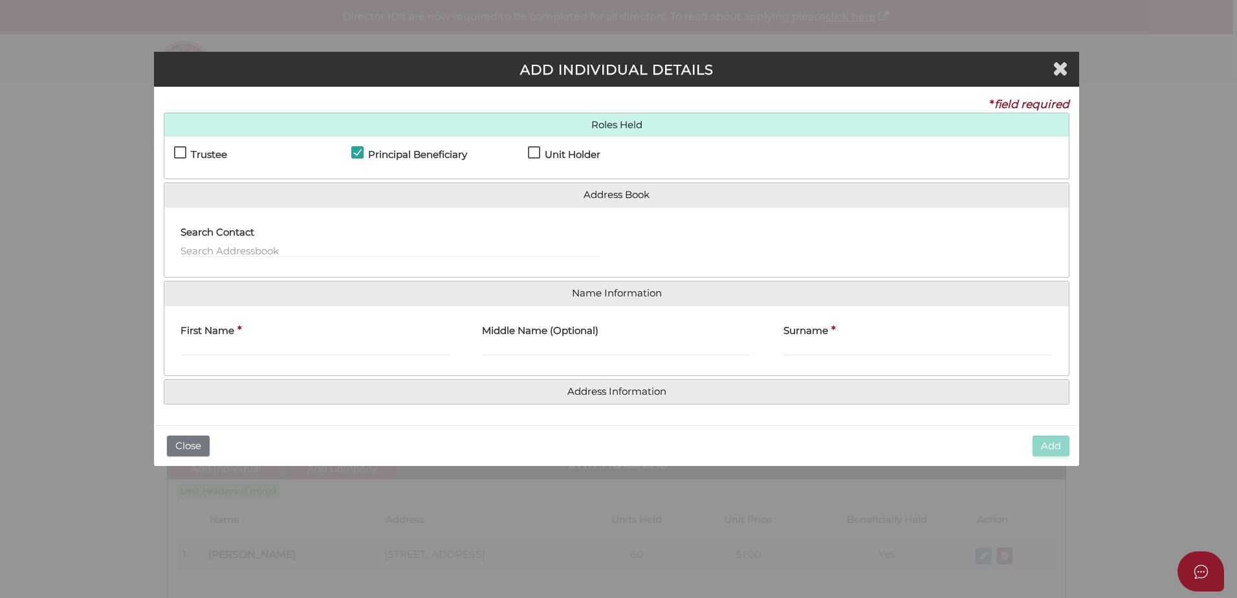
click at [527, 147] on div "Principal Beneficiary" at bounding box center [439, 157] width 177 height 23
click at [526, 153] on div "Principal Beneficiary" at bounding box center [439, 157] width 177 height 23
drag, startPoint x: 533, startPoint y: 149, endPoint x: 520, endPoint y: 171, distance: 26.1
click at [534, 149] on label "Unit Holder" at bounding box center [564, 157] width 72 height 16
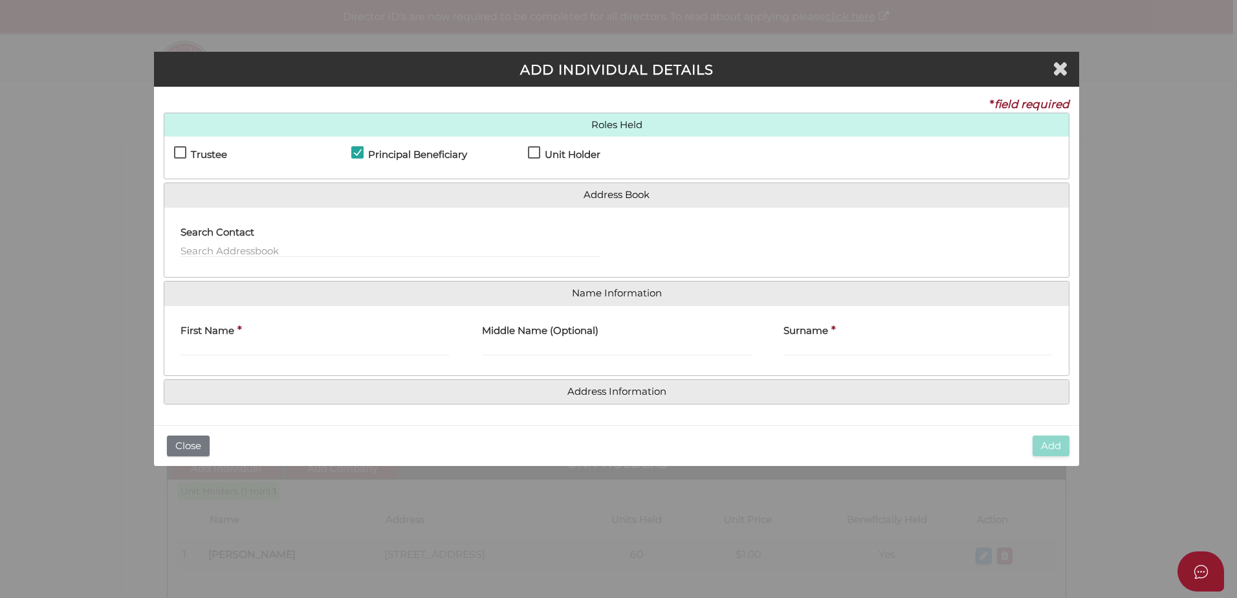
checkbox input "true"
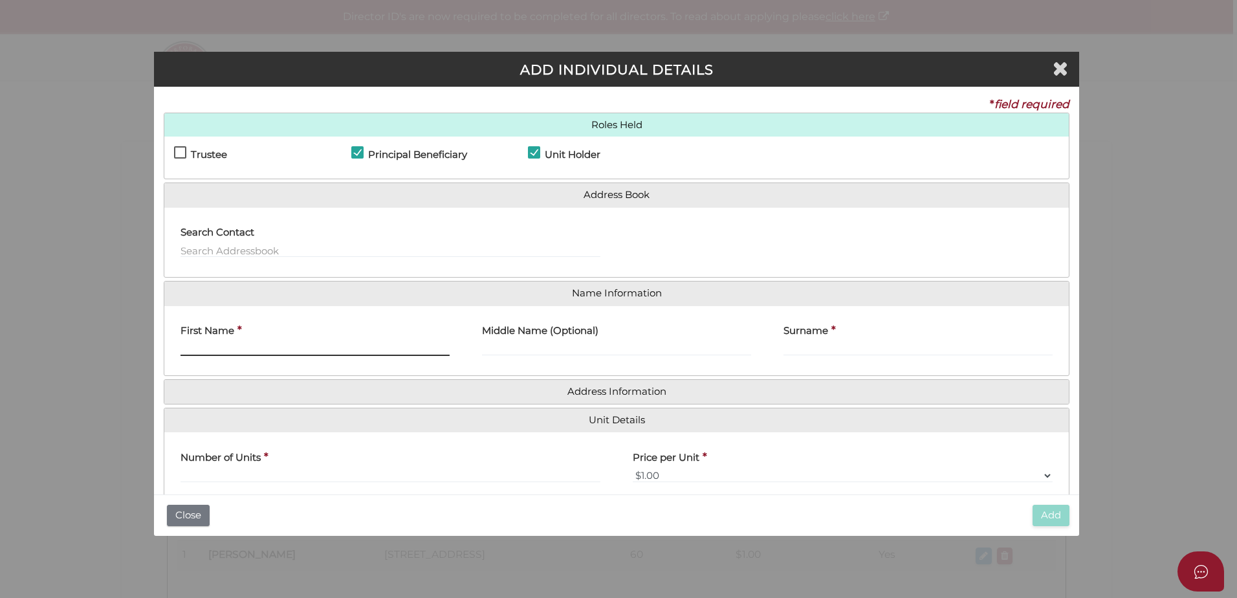
drag, startPoint x: 254, startPoint y: 344, endPoint x: 405, endPoint y: 371, distance: 153.8
click at [254, 344] on input "First Name" at bounding box center [314, 348] width 269 height 14
type input "Tahlia"
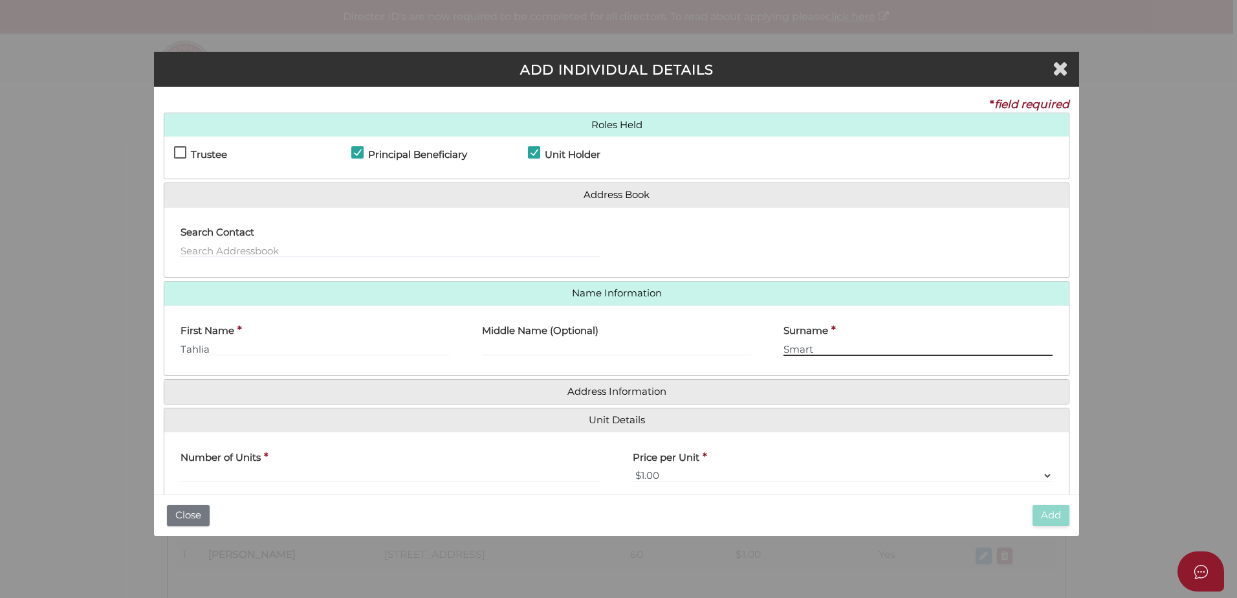
type input "Smart"
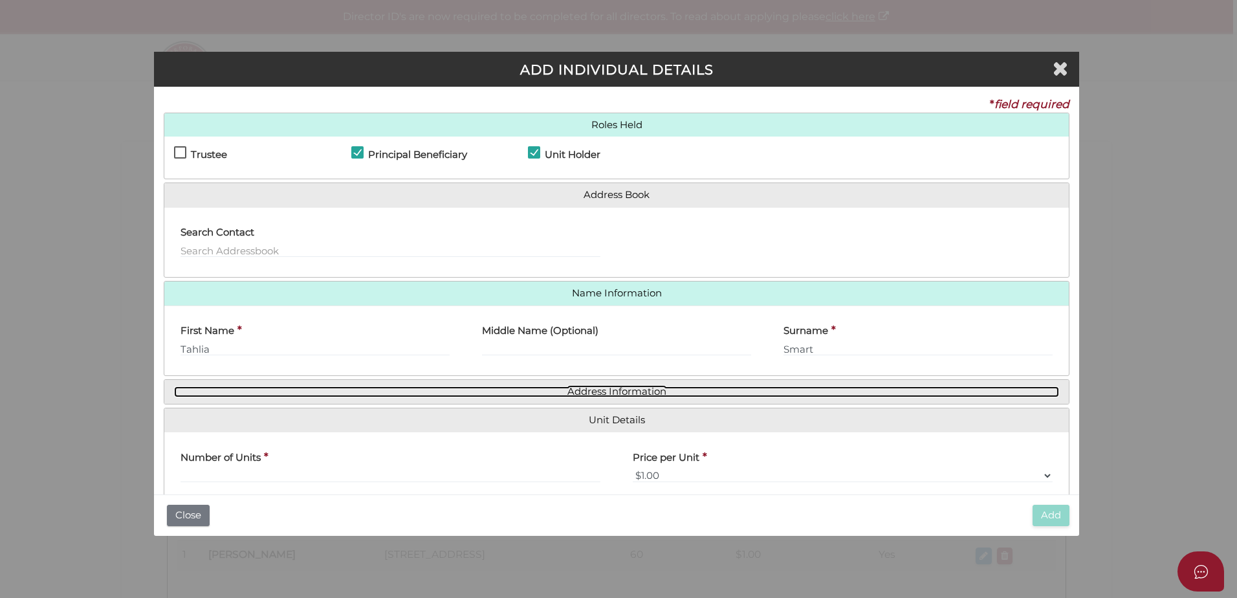
click at [455, 388] on link "Address Information" at bounding box center [616, 391] width 885 height 11
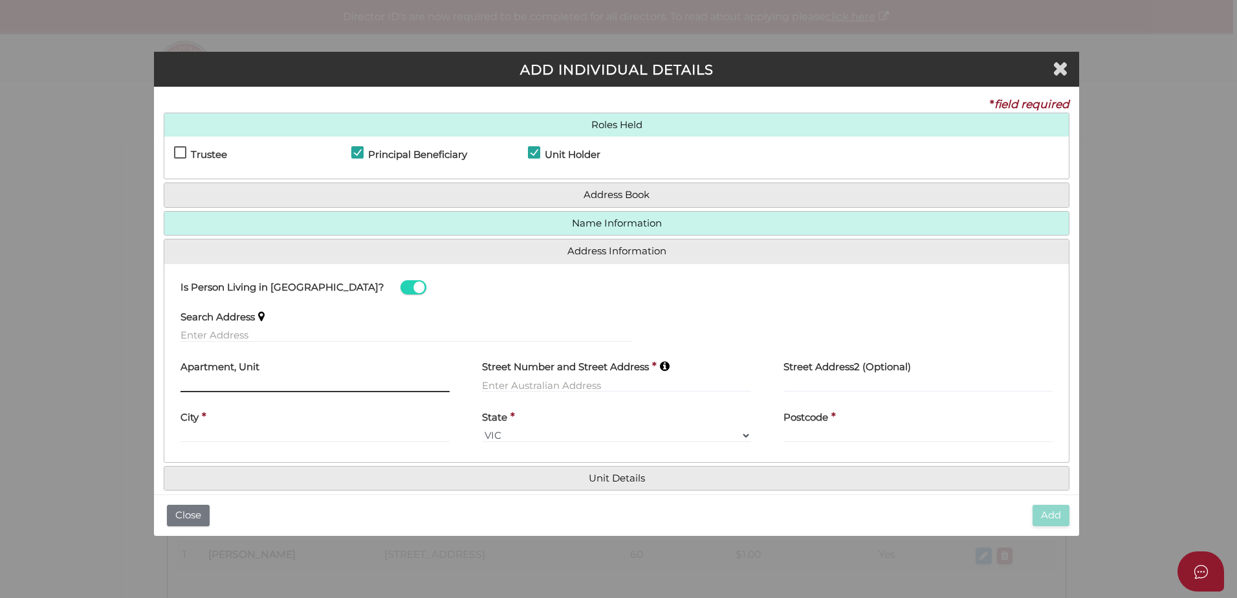
click at [233, 380] on input "text" at bounding box center [314, 385] width 269 height 14
type input "Unit 14"
click at [237, 325] on label "Search Address" at bounding box center [217, 314] width 74 height 27
click at [233, 332] on input "text" at bounding box center [406, 335] width 452 height 14
click at [526, 386] on input "text" at bounding box center [616, 385] width 269 height 14
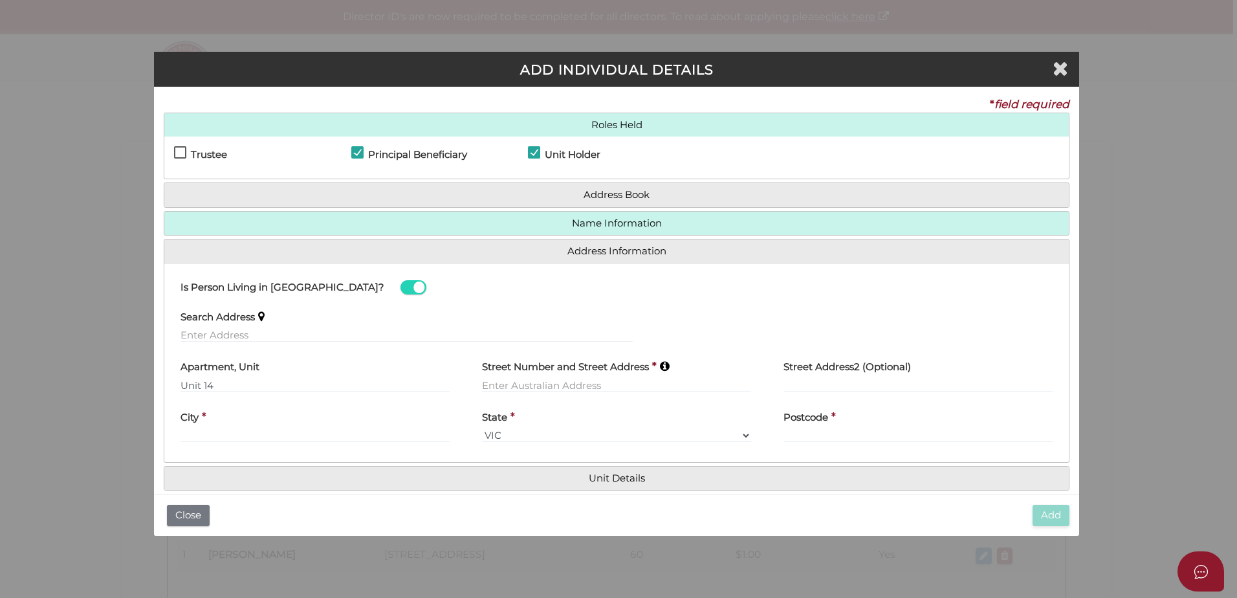
drag, startPoint x: 201, startPoint y: 326, endPoint x: 232, endPoint y: 334, distance: 32.8
click at [201, 326] on label "Search Address" at bounding box center [217, 314] width 74 height 27
click at [229, 339] on input "text" at bounding box center [406, 335] width 452 height 14
click at [190, 336] on input "text" at bounding box center [406, 335] width 452 height 14
paste input "129 Harrap Road Mount Martha VIC"
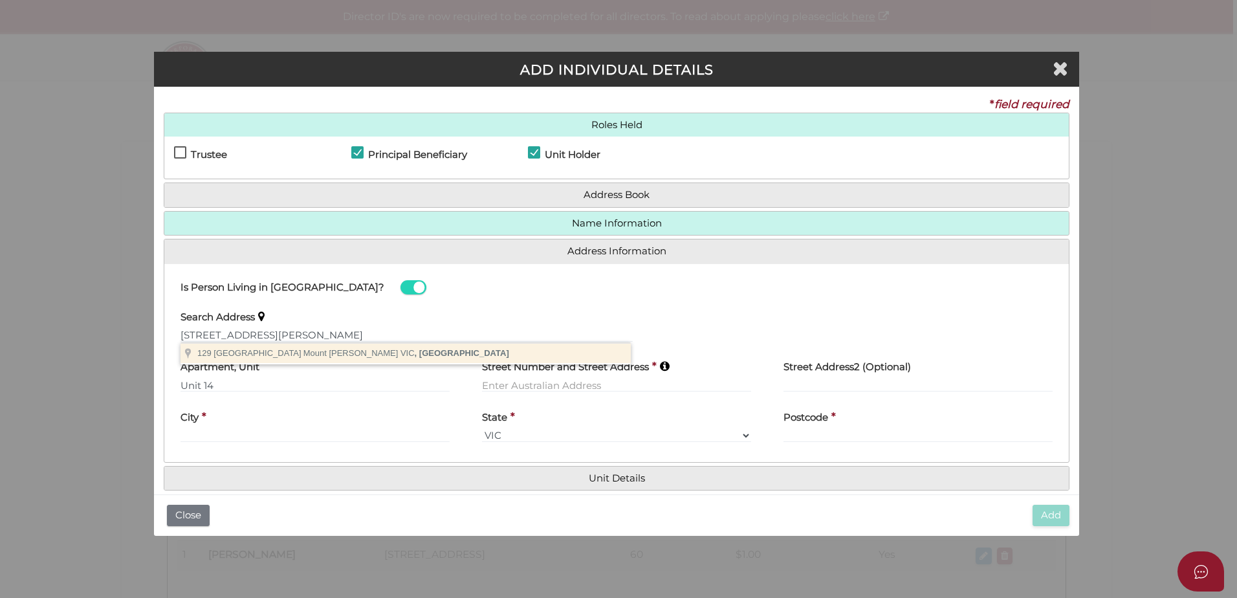
type input "129 Harrap Road, Mount Martha VIC, Australia"
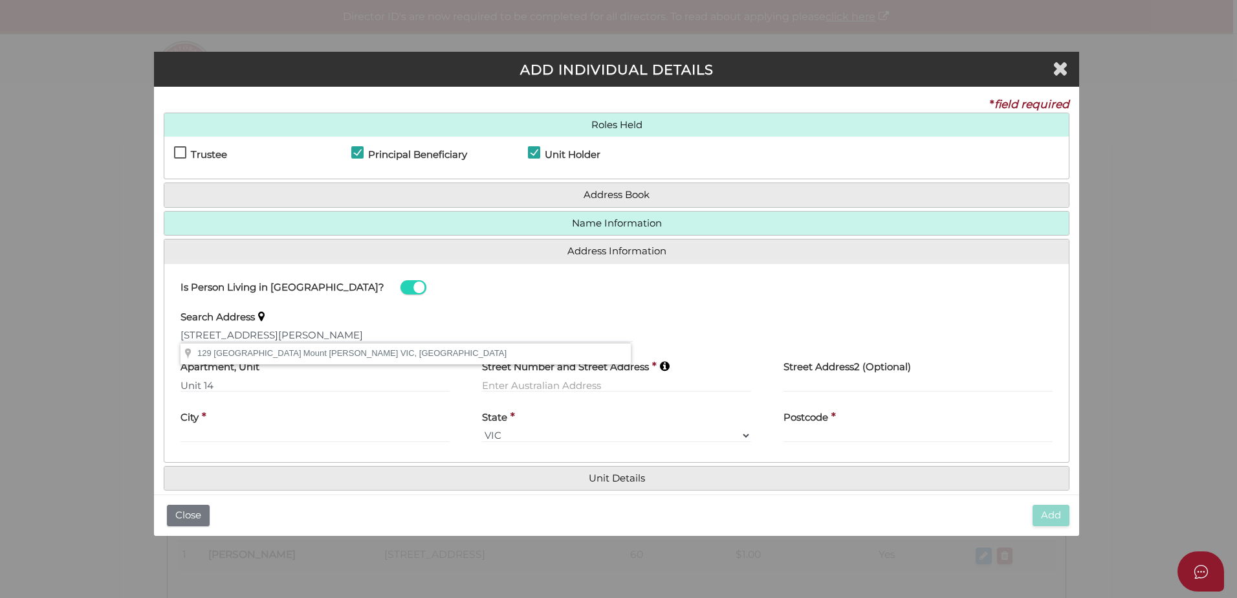
type input "129 Harrap Road"
type input "Mount Martha"
select select "VIC"
type input "3934"
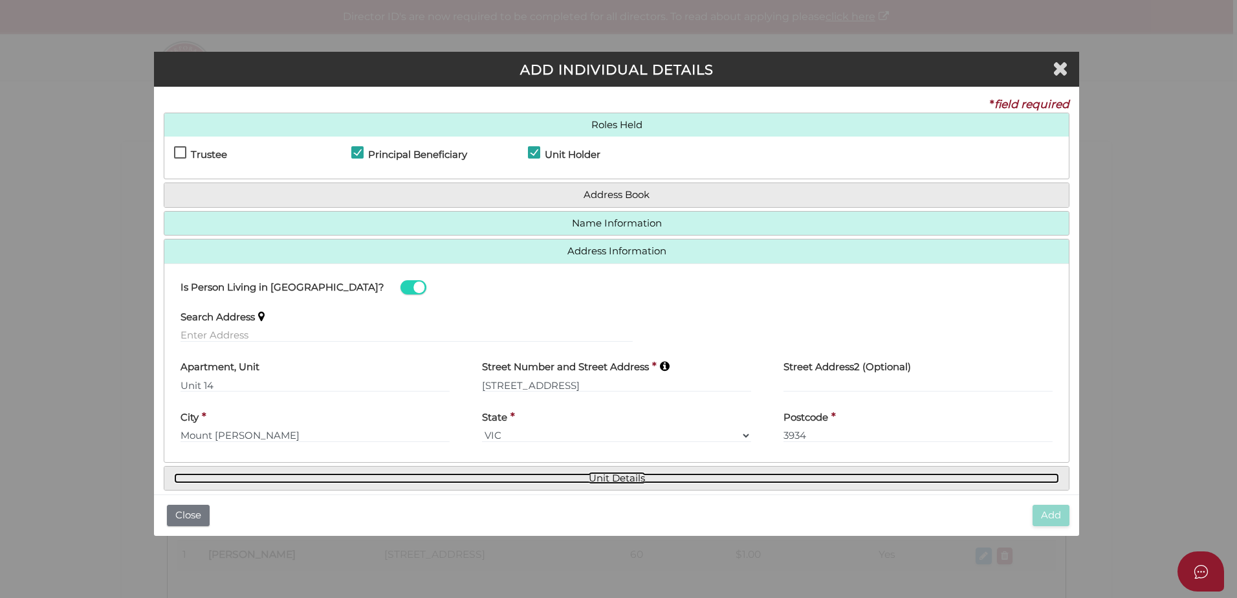
click at [651, 481] on link "Unit Details" at bounding box center [616, 478] width 885 height 11
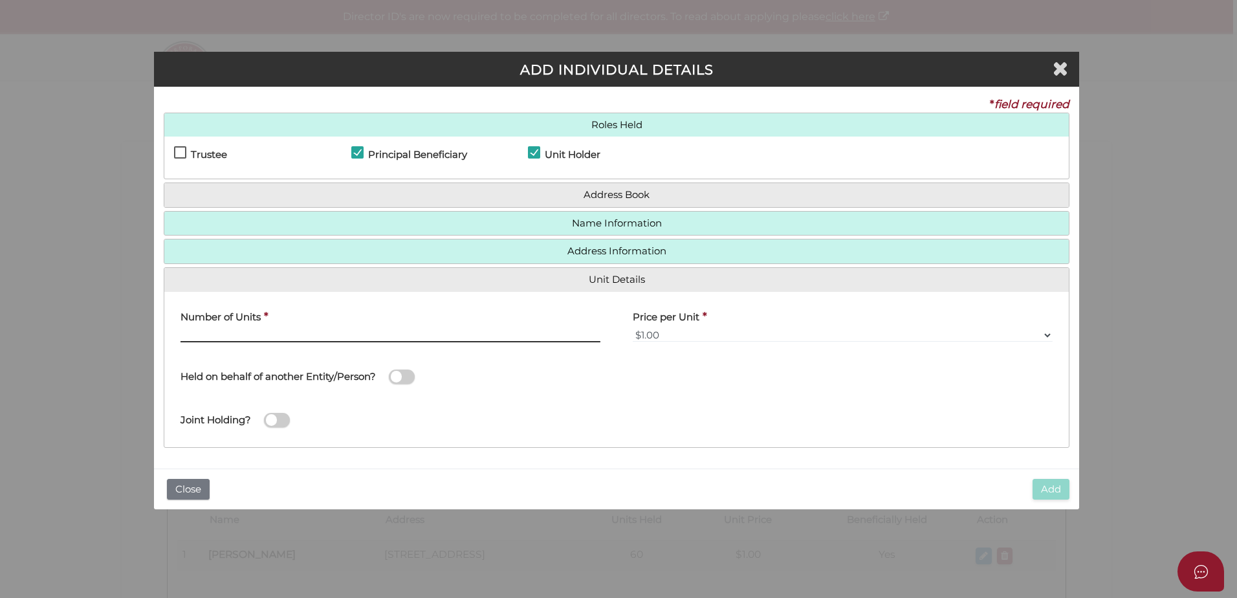
click at [221, 331] on input "text" at bounding box center [390, 335] width 420 height 14
type input "60"
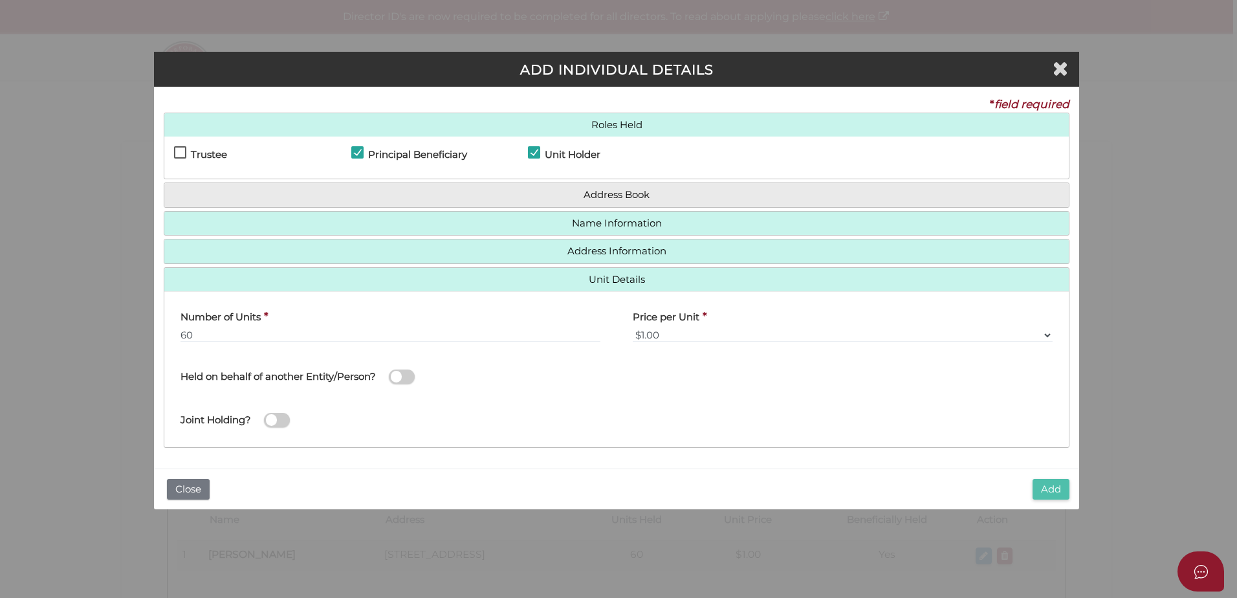
click at [1056, 486] on button "Add" at bounding box center [1050, 489] width 37 height 21
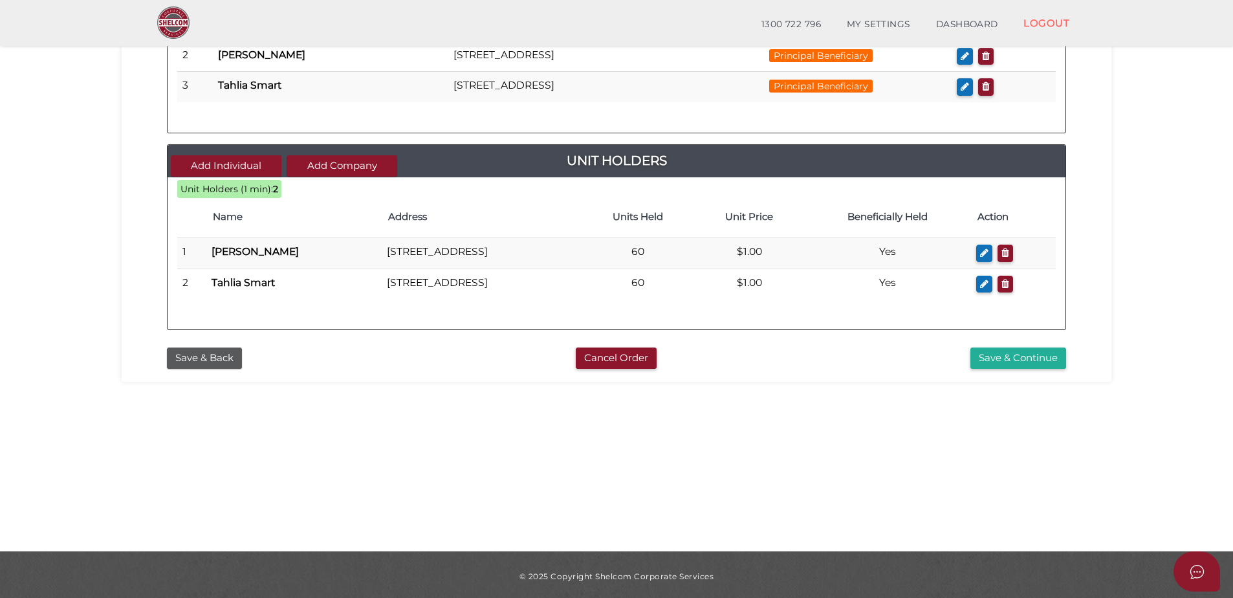
scroll to position [290, 0]
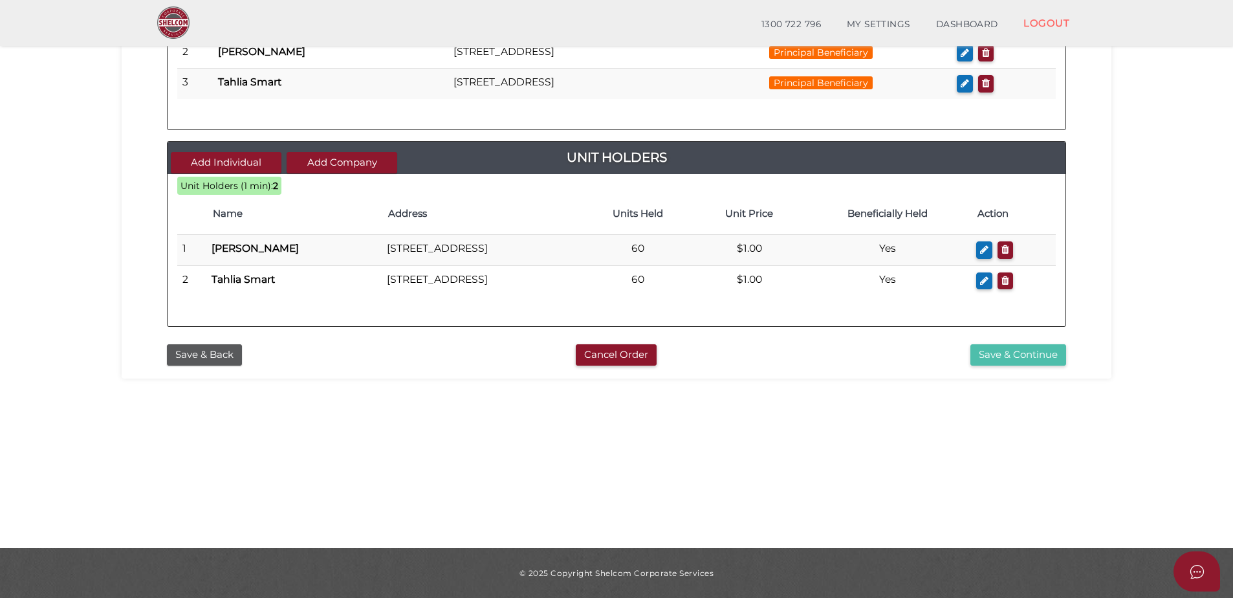
click at [990, 352] on button "Save & Continue" at bounding box center [1018, 354] width 96 height 21
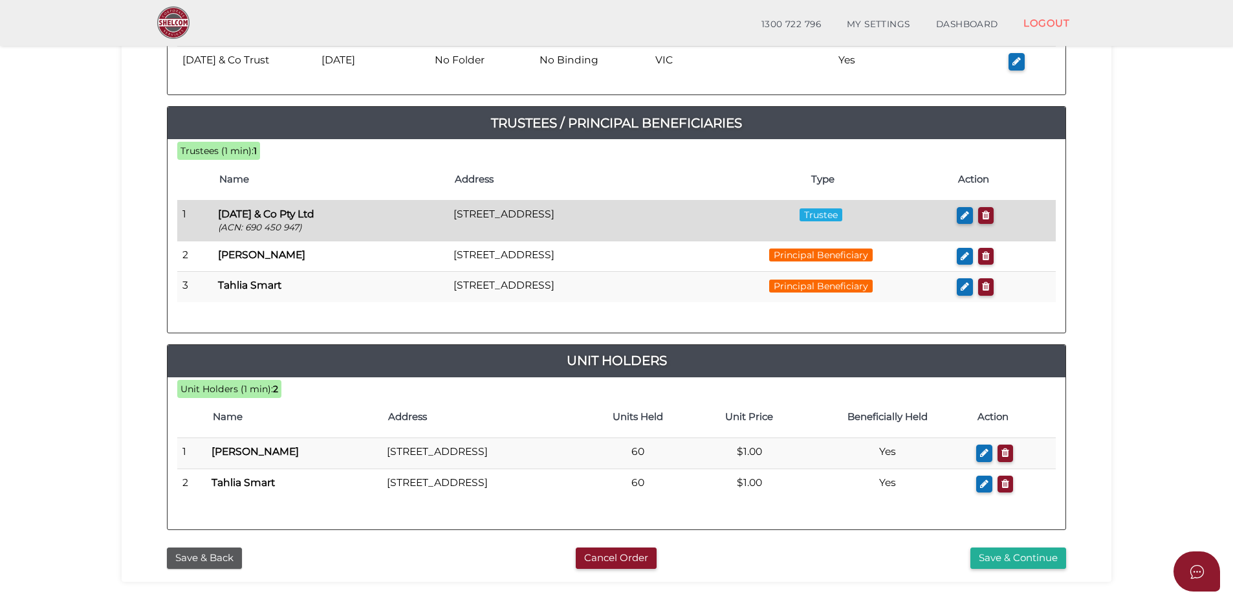
scroll to position [259, 0]
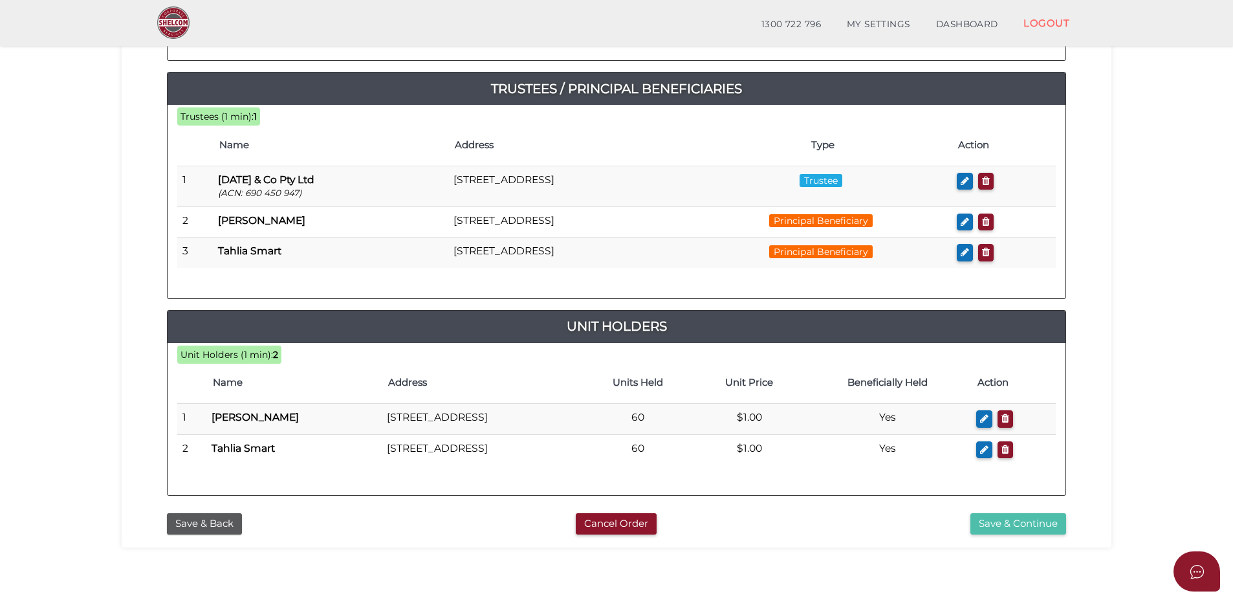
click at [1001, 520] on button "Save & Continue" at bounding box center [1018, 523] width 96 height 21
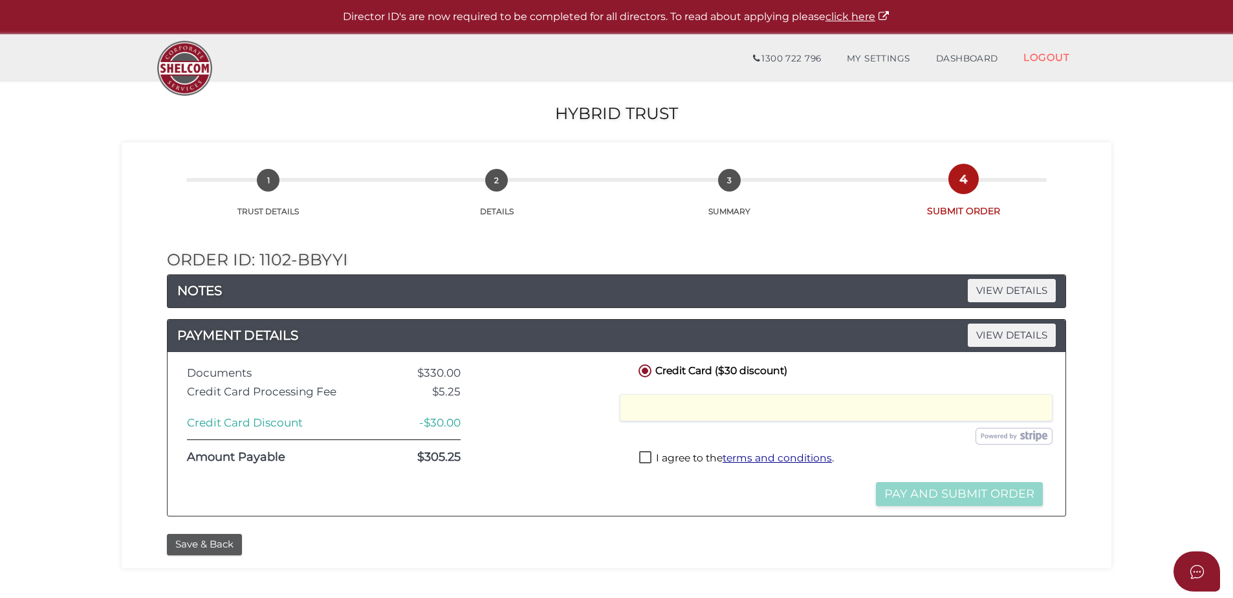
click at [648, 458] on label "I agree to the terms and conditions ." at bounding box center [736, 459] width 195 height 16
checkbox input "true"
click at [913, 496] on button "Pay and Submit Order" at bounding box center [959, 494] width 167 height 24
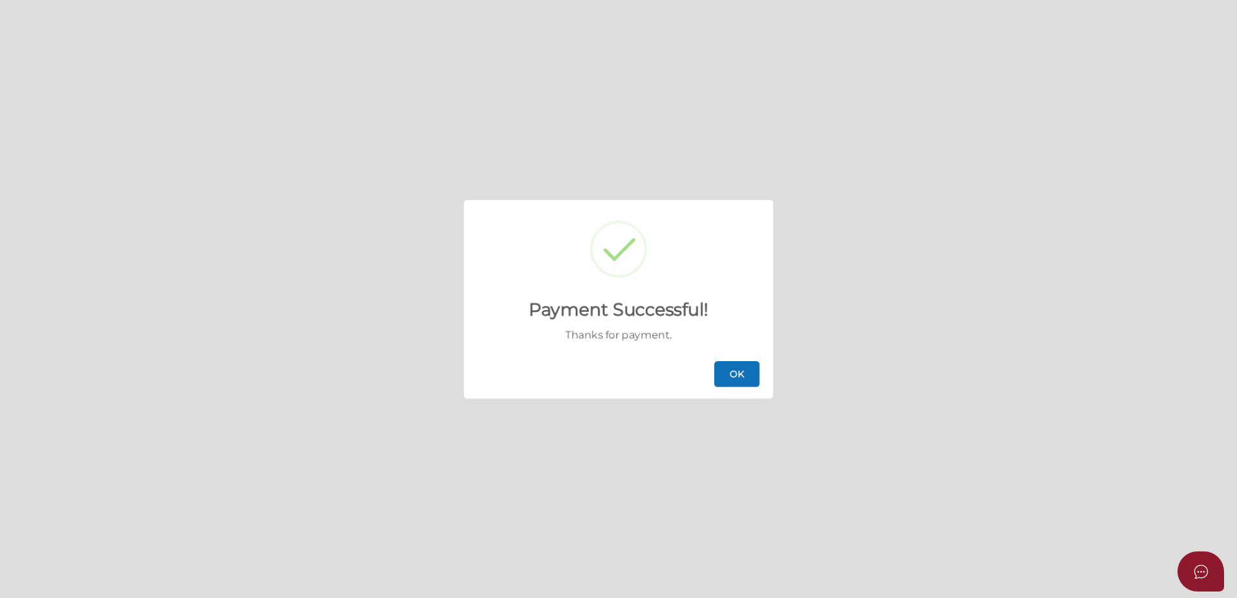
click at [724, 378] on button "OK" at bounding box center [736, 374] width 45 height 26
